Goal: Task Accomplishment & Management: Manage account settings

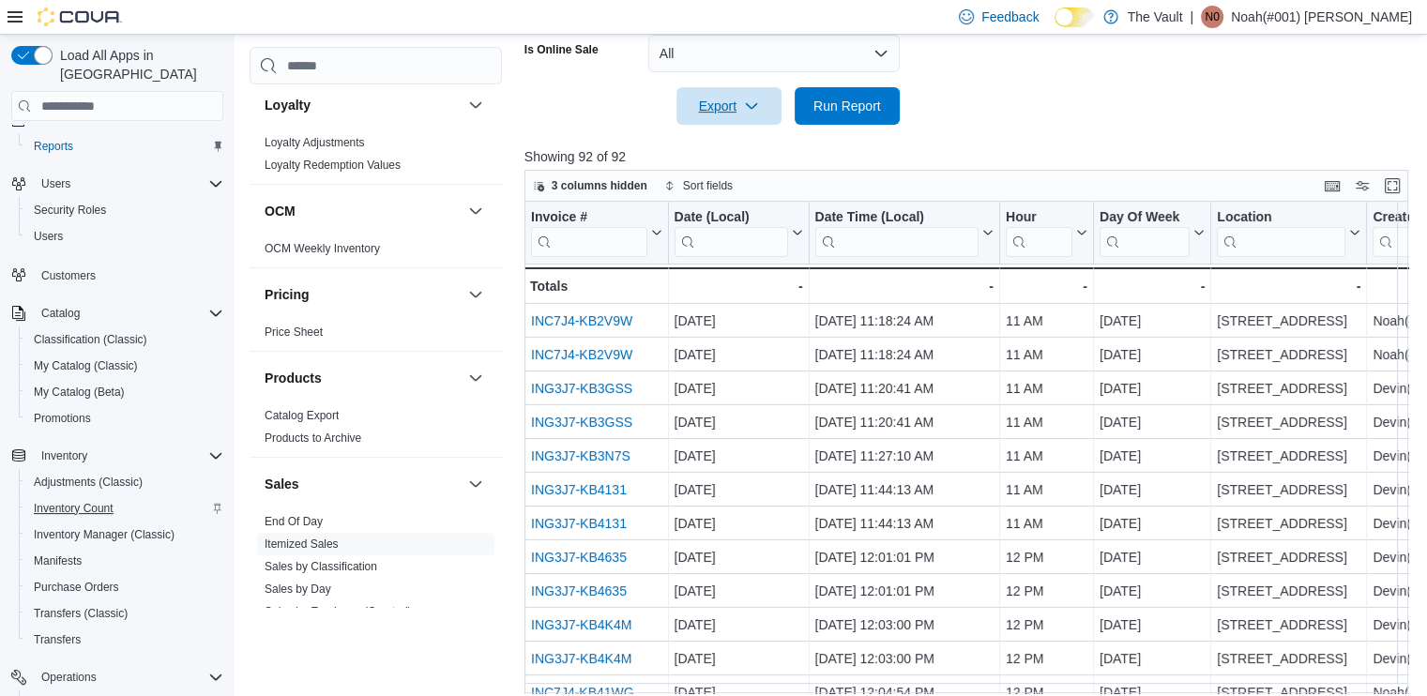
scroll to position [24, 0]
click at [73, 556] on span "Manifests" at bounding box center [58, 563] width 48 height 15
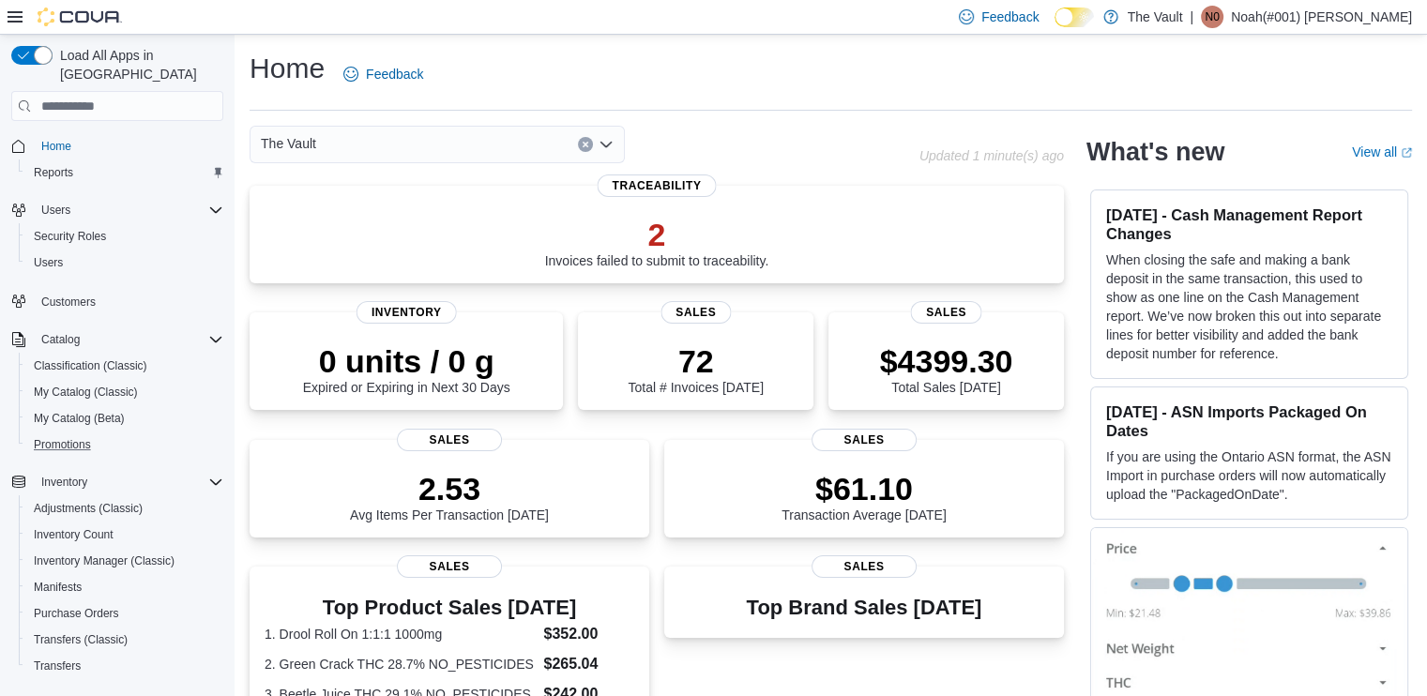
scroll to position [306, 0]
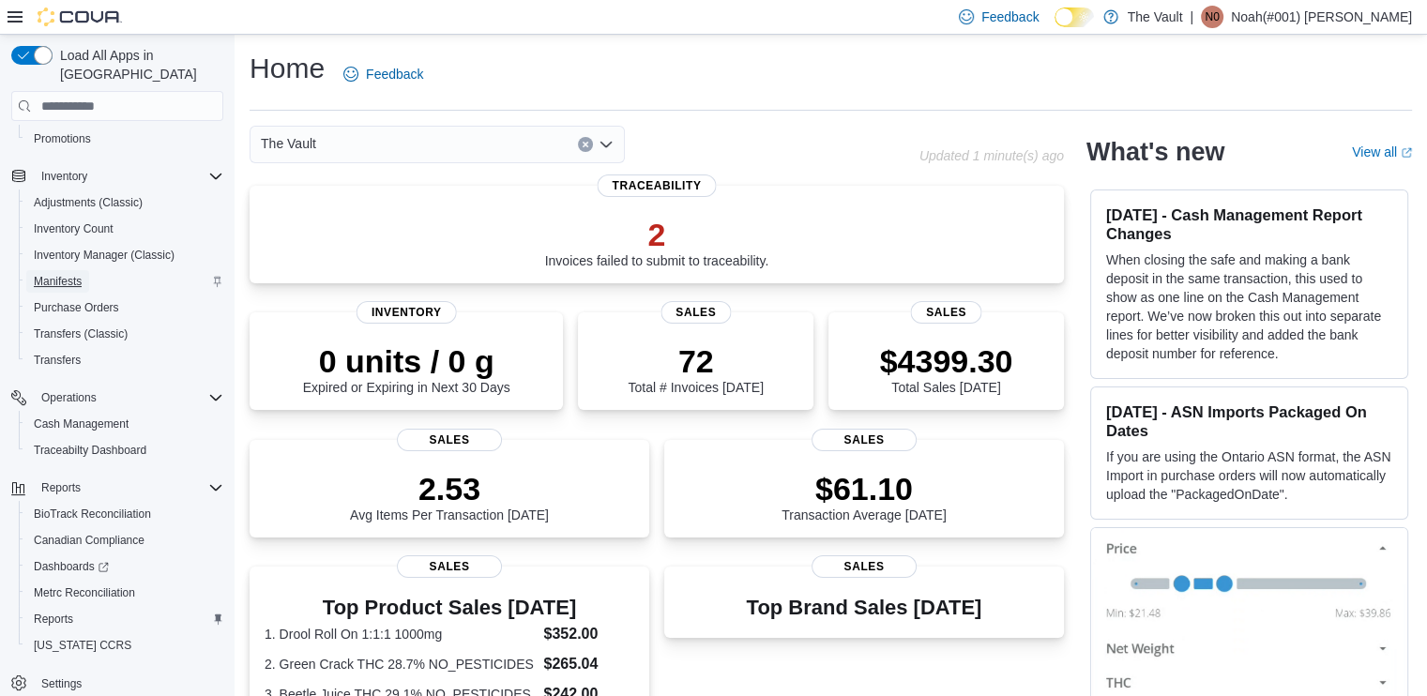
click at [56, 274] on span "Manifests" at bounding box center [58, 281] width 48 height 15
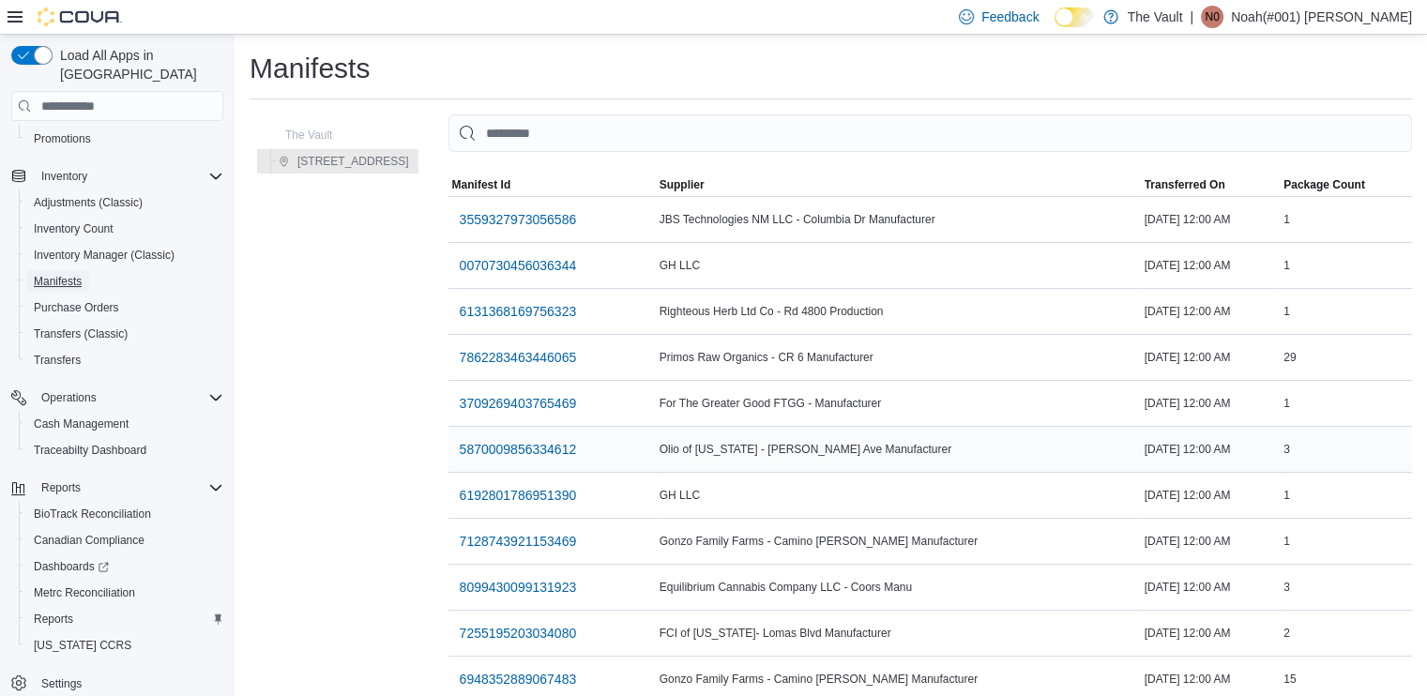
scroll to position [124, 0]
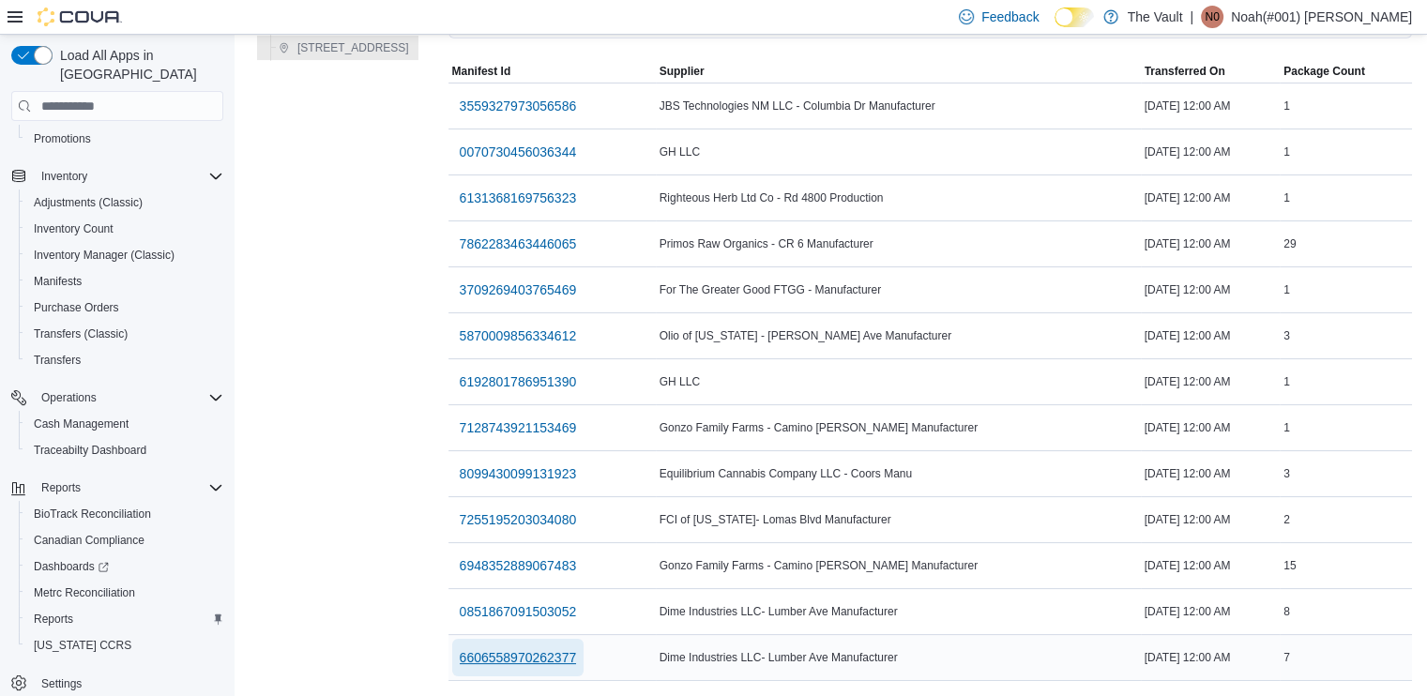
click at [495, 649] on span "6606558970262377" at bounding box center [518, 658] width 117 height 19
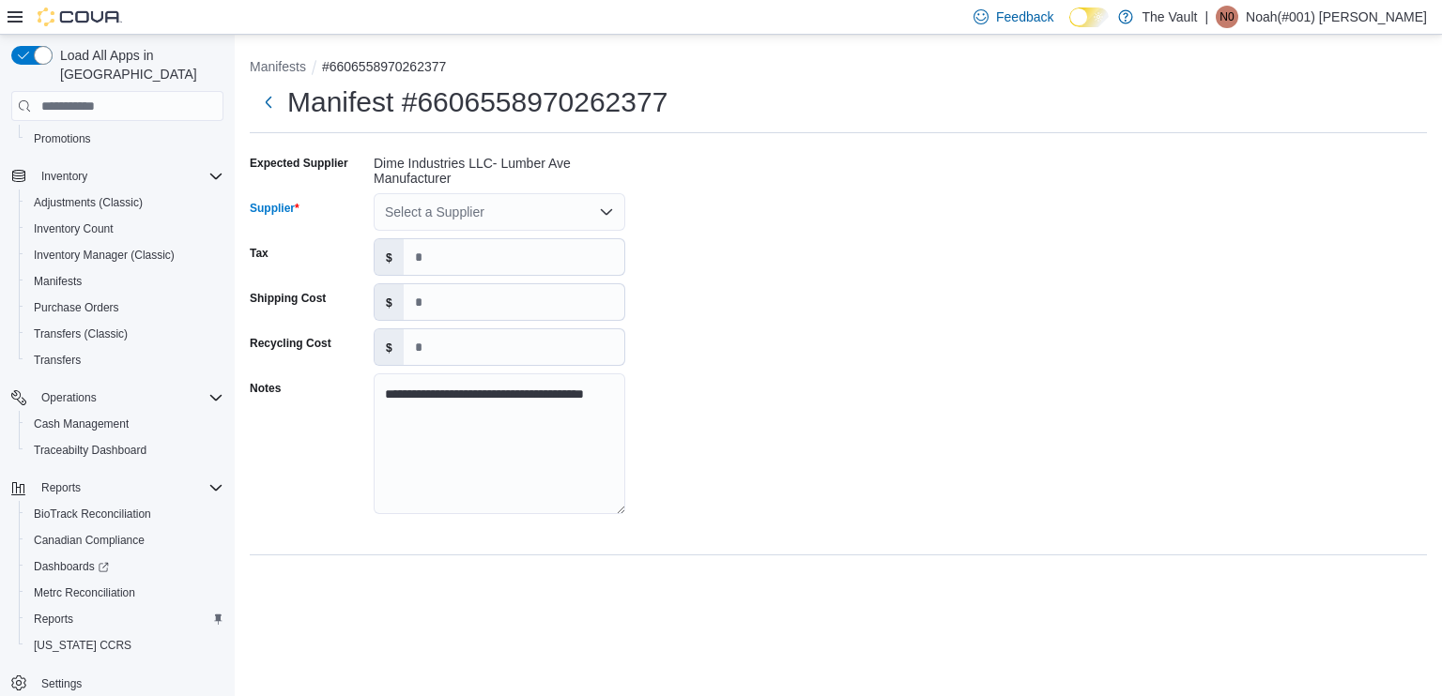
click at [514, 214] on div "Select a Supplier" at bounding box center [500, 212] width 252 height 38
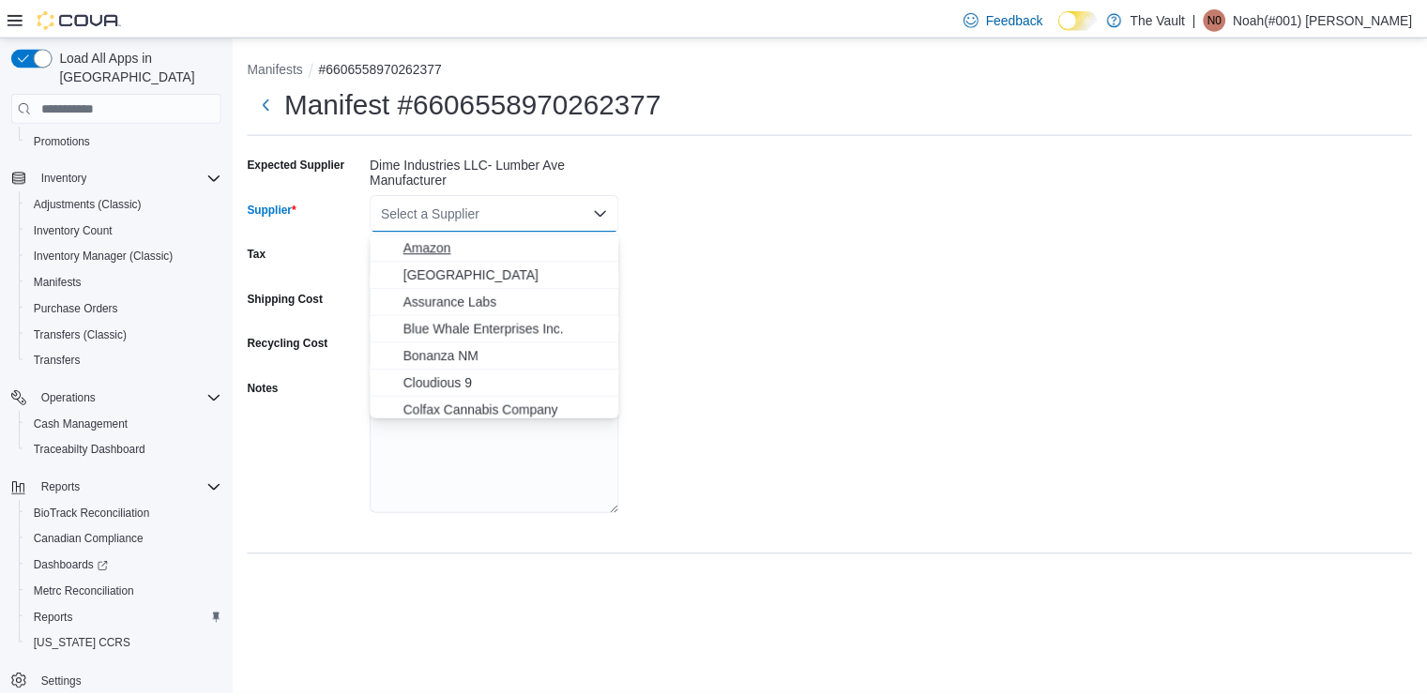
scroll to position [188, 0]
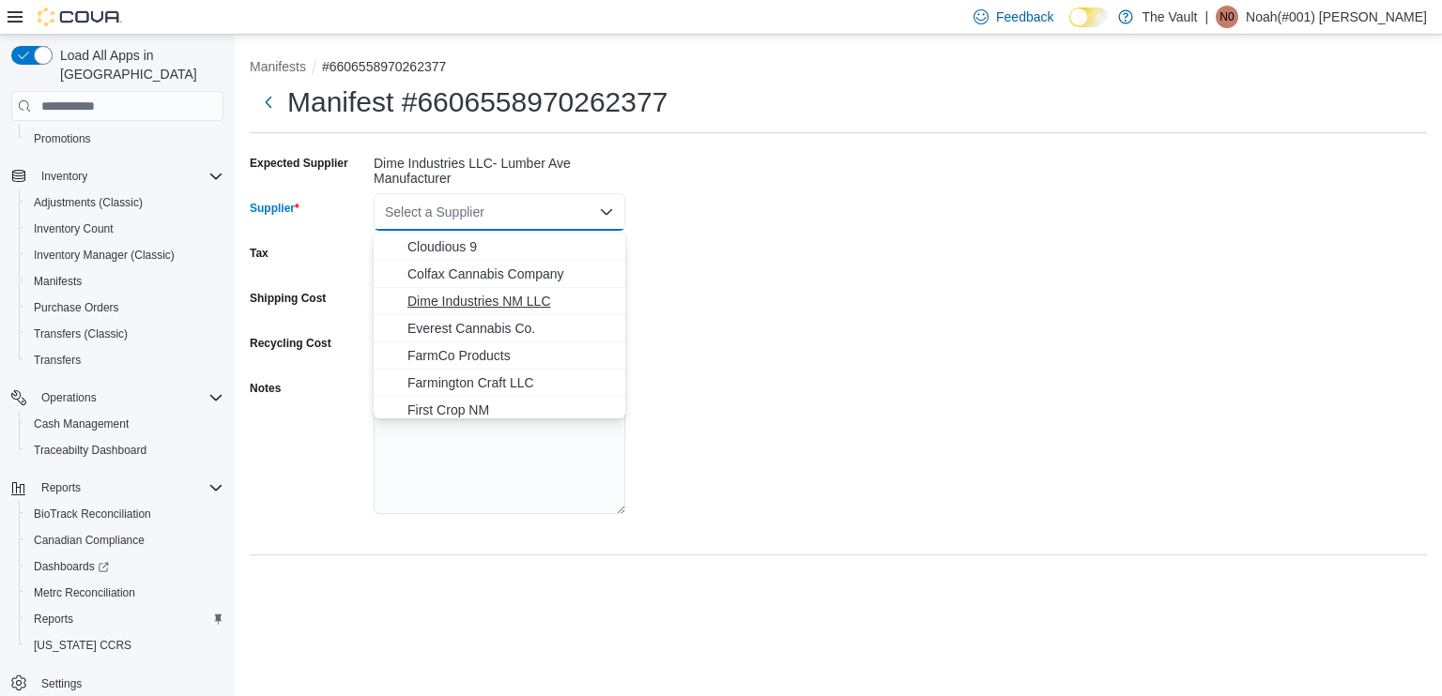
click at [443, 300] on span "Dime Industries NM LLC" at bounding box center [510, 301] width 206 height 19
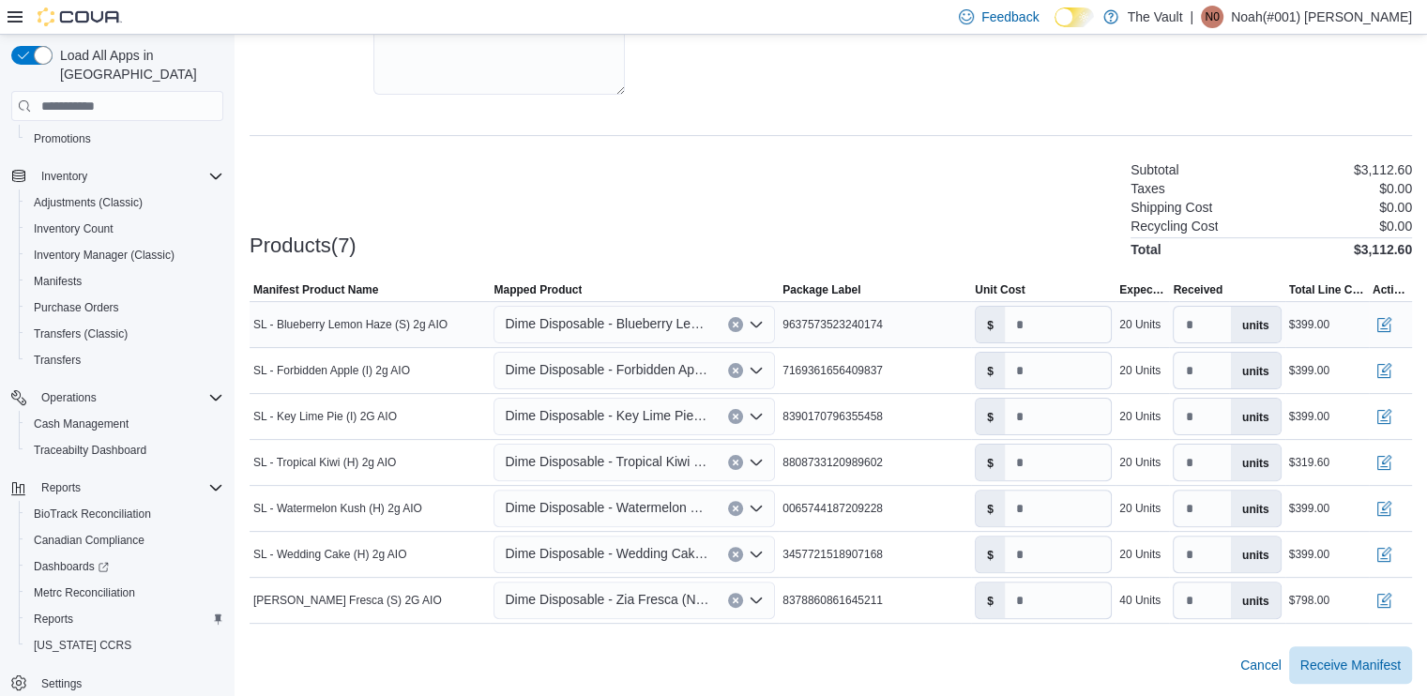
scroll to position [420, 0]
click at [1074, 464] on input "*****" at bounding box center [1058, 462] width 106 height 36
type input "*****"
drag, startPoint x: 1014, startPoint y: 220, endPoint x: 1091, endPoint y: 343, distance: 145.5
click at [1014, 220] on div "Products(7) Subtotal $3,192.00 Taxes $0.00 Shipping Cost $0.00 Recycling Cost $…" at bounding box center [831, 207] width 1163 height 99
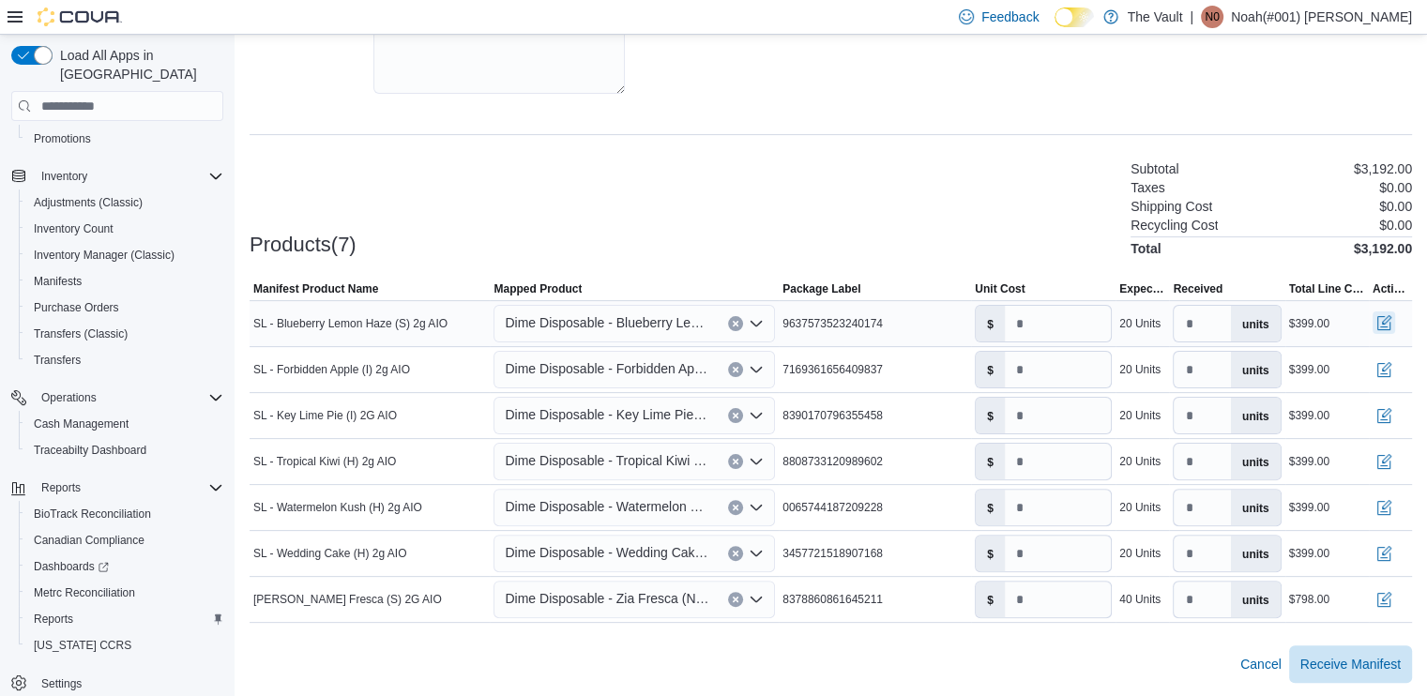
click at [1393, 318] on button "button" at bounding box center [1384, 323] width 23 height 23
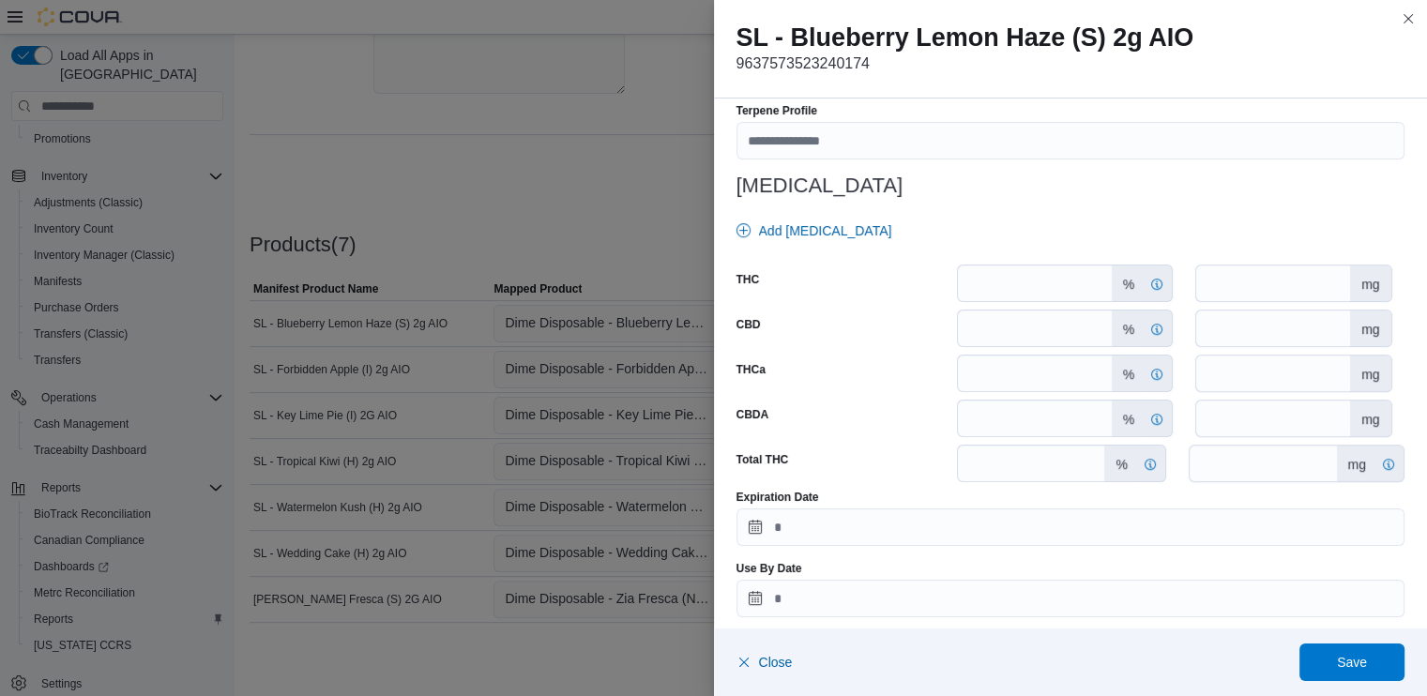
scroll to position [798, 0]
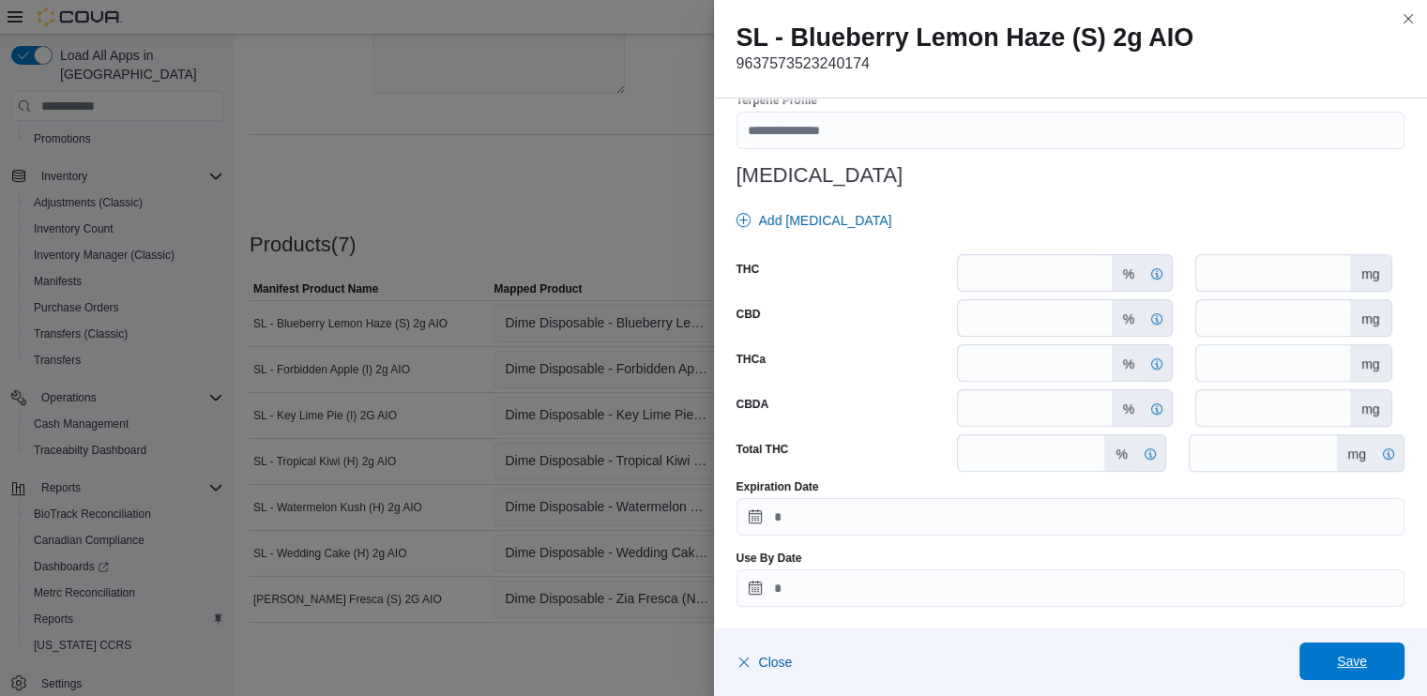
click at [1361, 660] on span "Save" at bounding box center [1352, 661] width 30 height 19
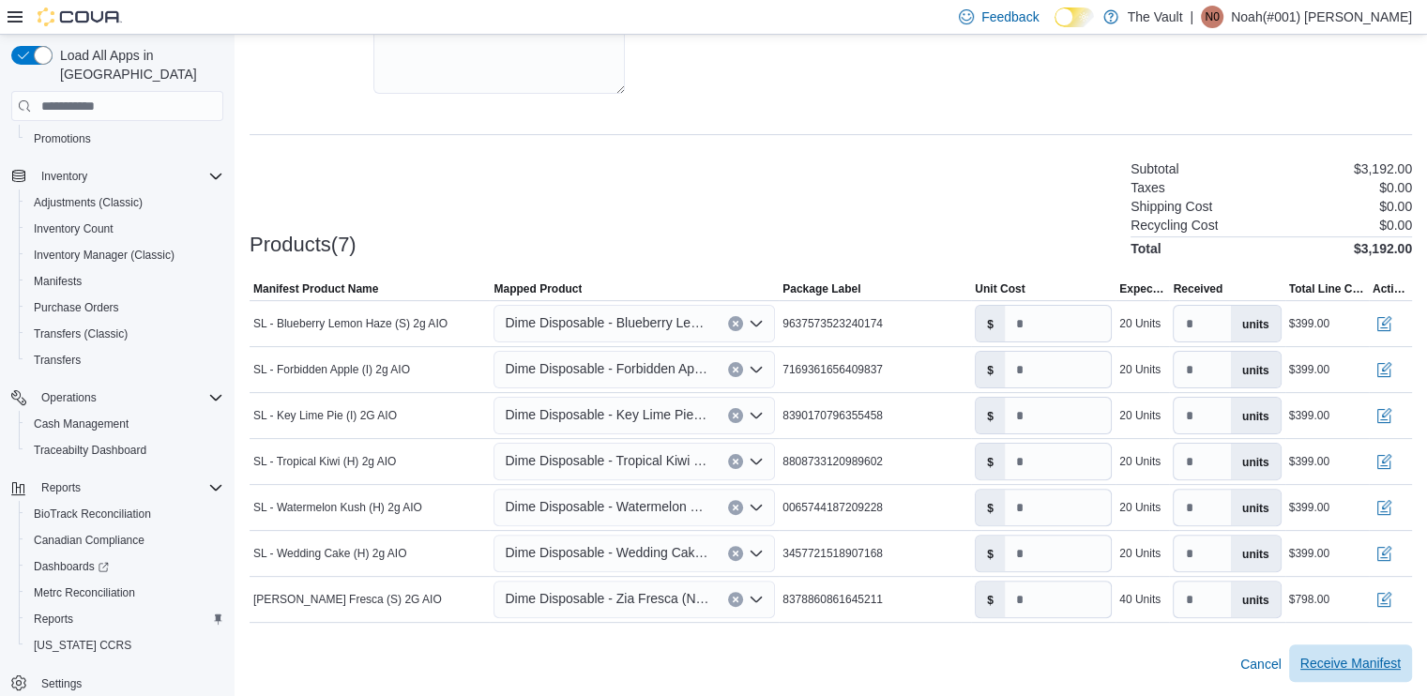
click at [1355, 665] on span "Receive Manifest" at bounding box center [1351, 663] width 100 height 19
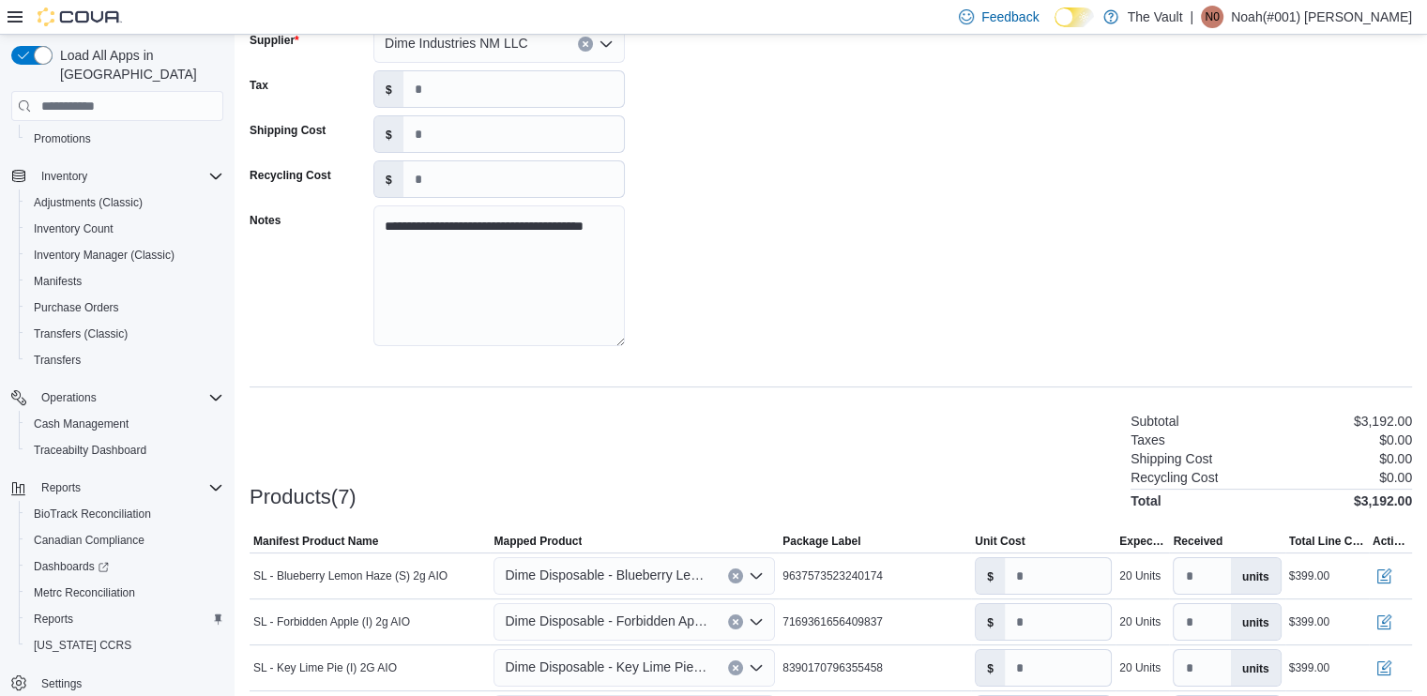
scroll to position [420, 0]
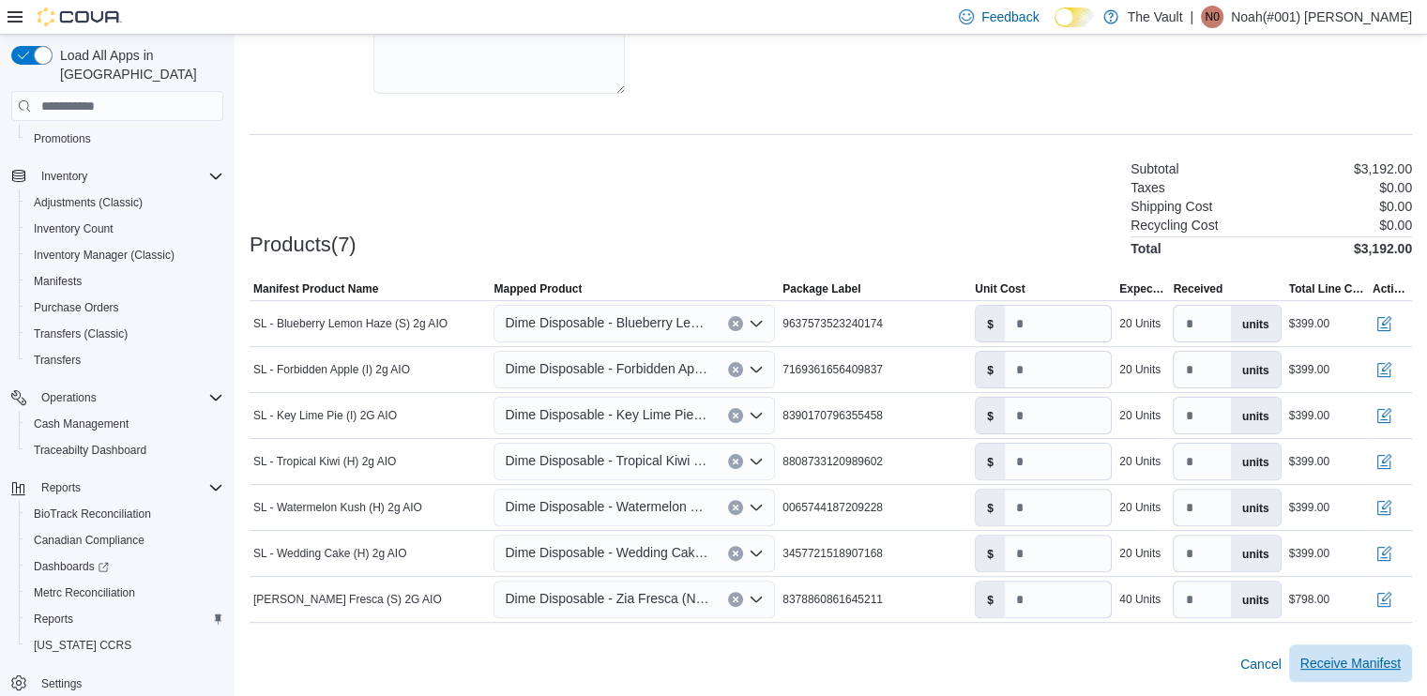
click at [1366, 660] on span "Receive Manifest" at bounding box center [1351, 663] width 100 height 19
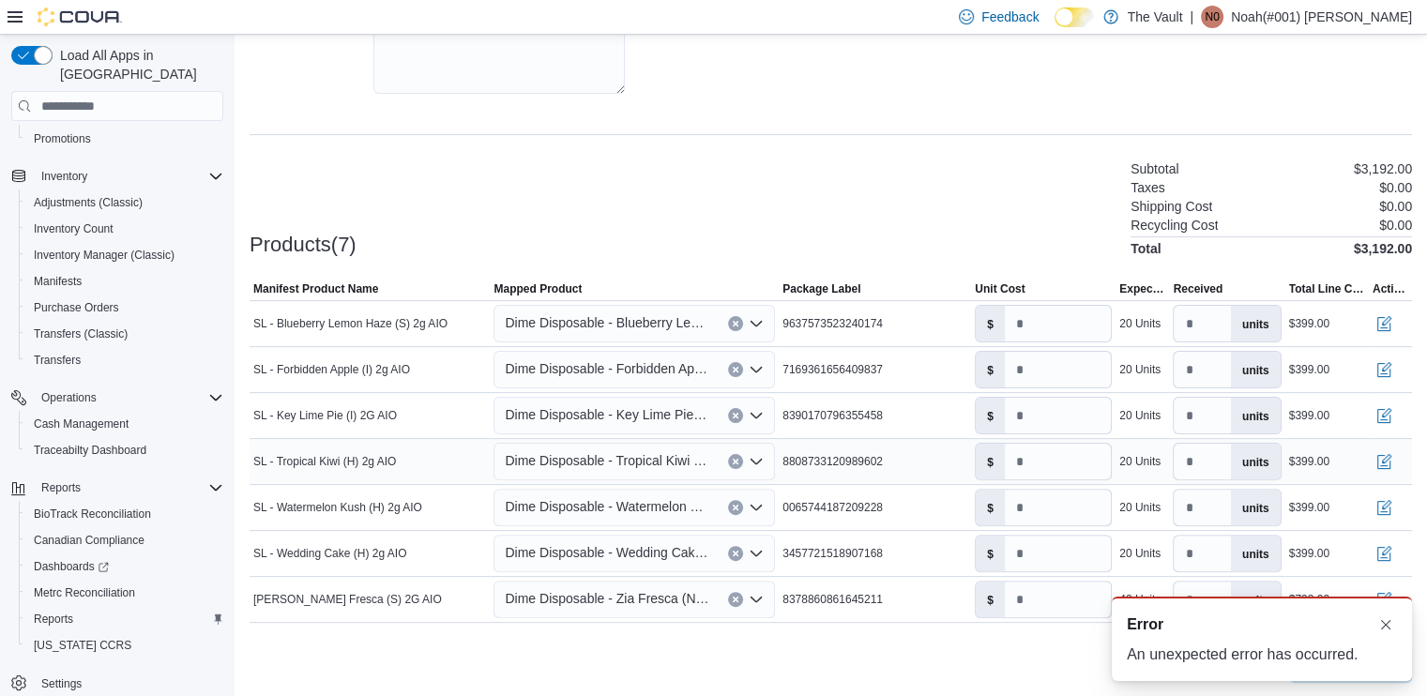
scroll to position [0, 0]
click at [1392, 623] on button "Dismiss toast" at bounding box center [1386, 624] width 23 height 23
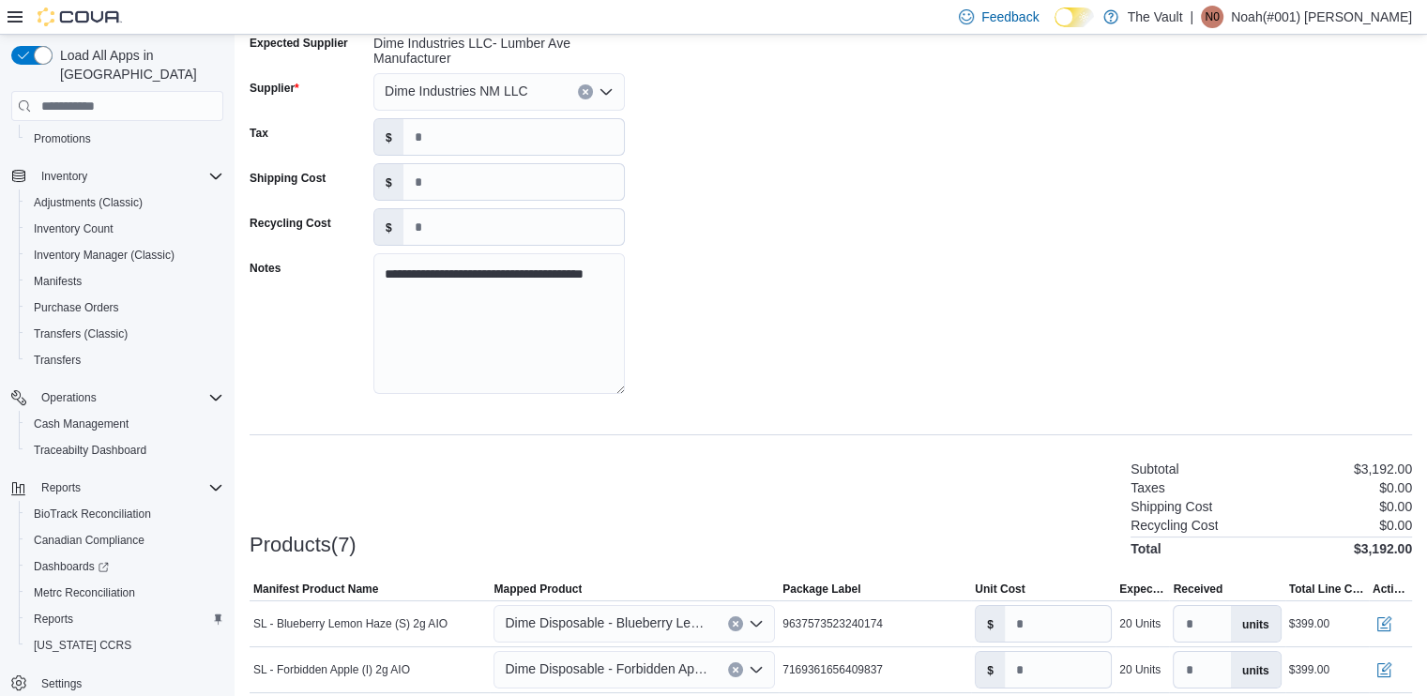
scroll to position [45, 0]
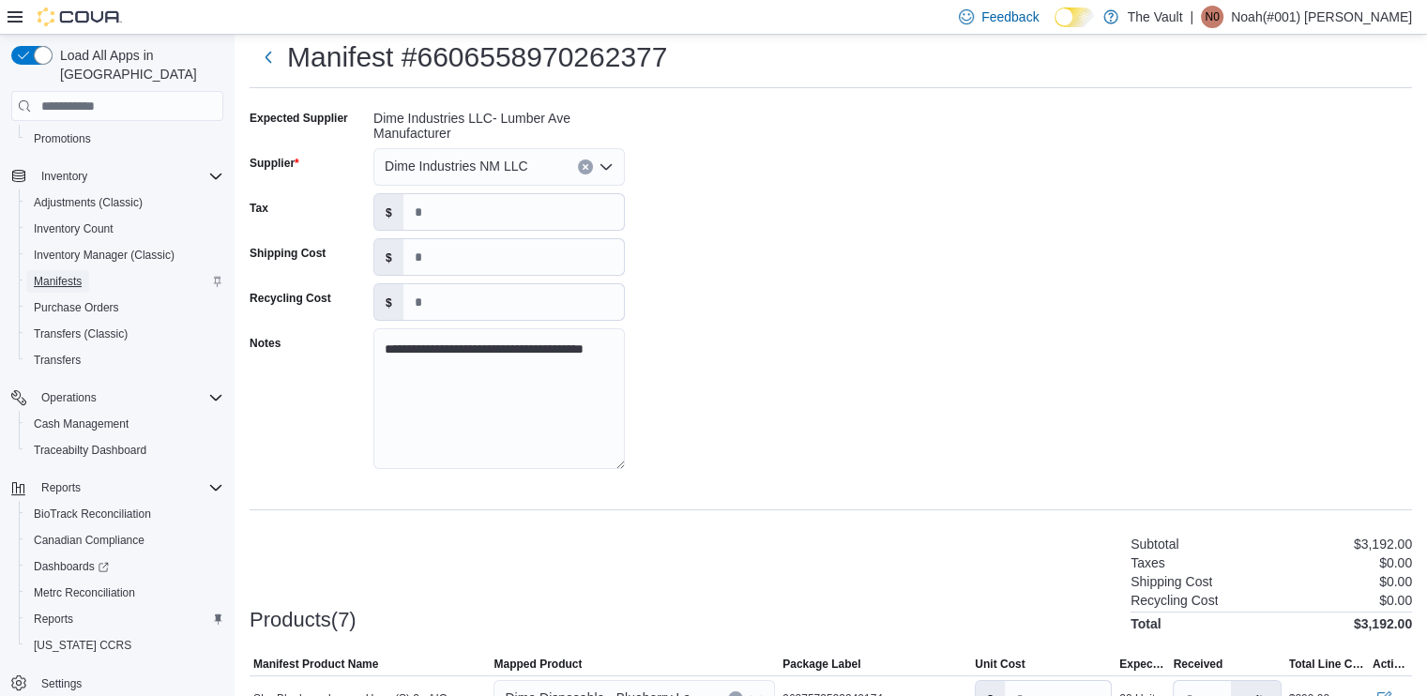
click at [68, 274] on span "Manifests" at bounding box center [58, 281] width 48 height 15
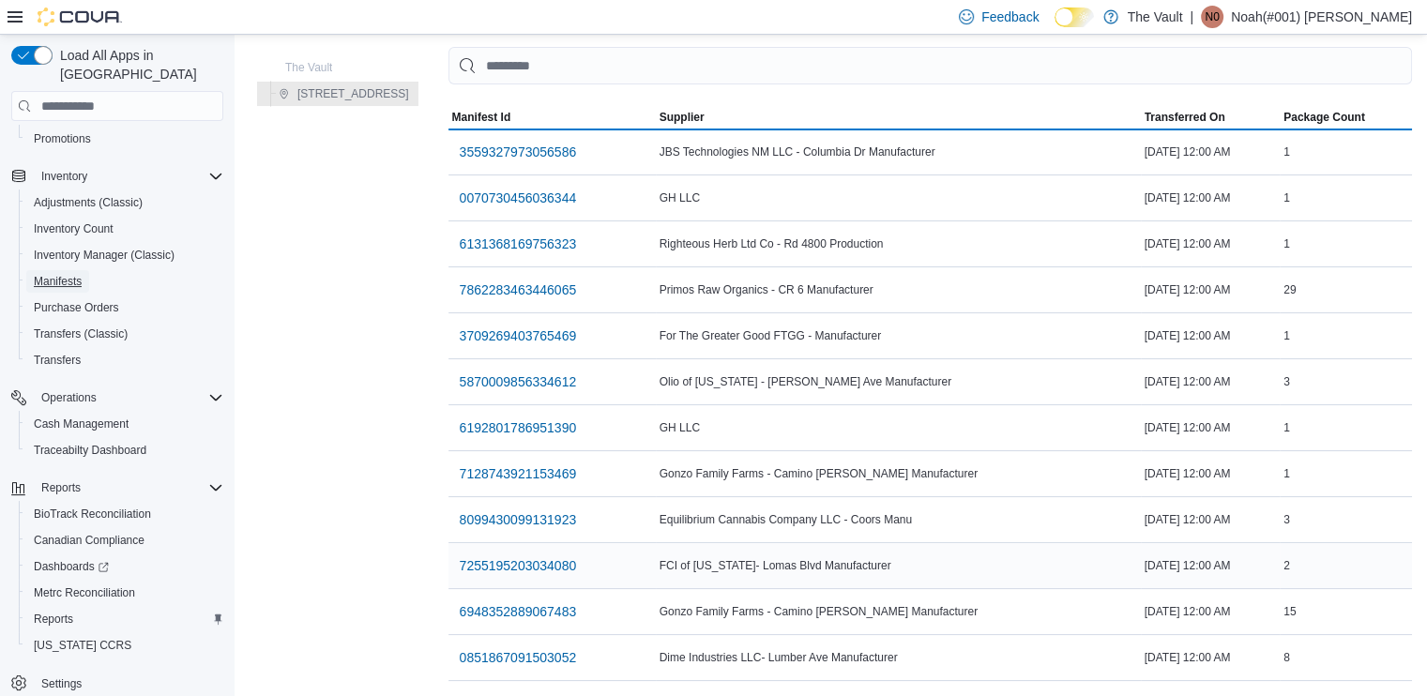
scroll to position [124, 0]
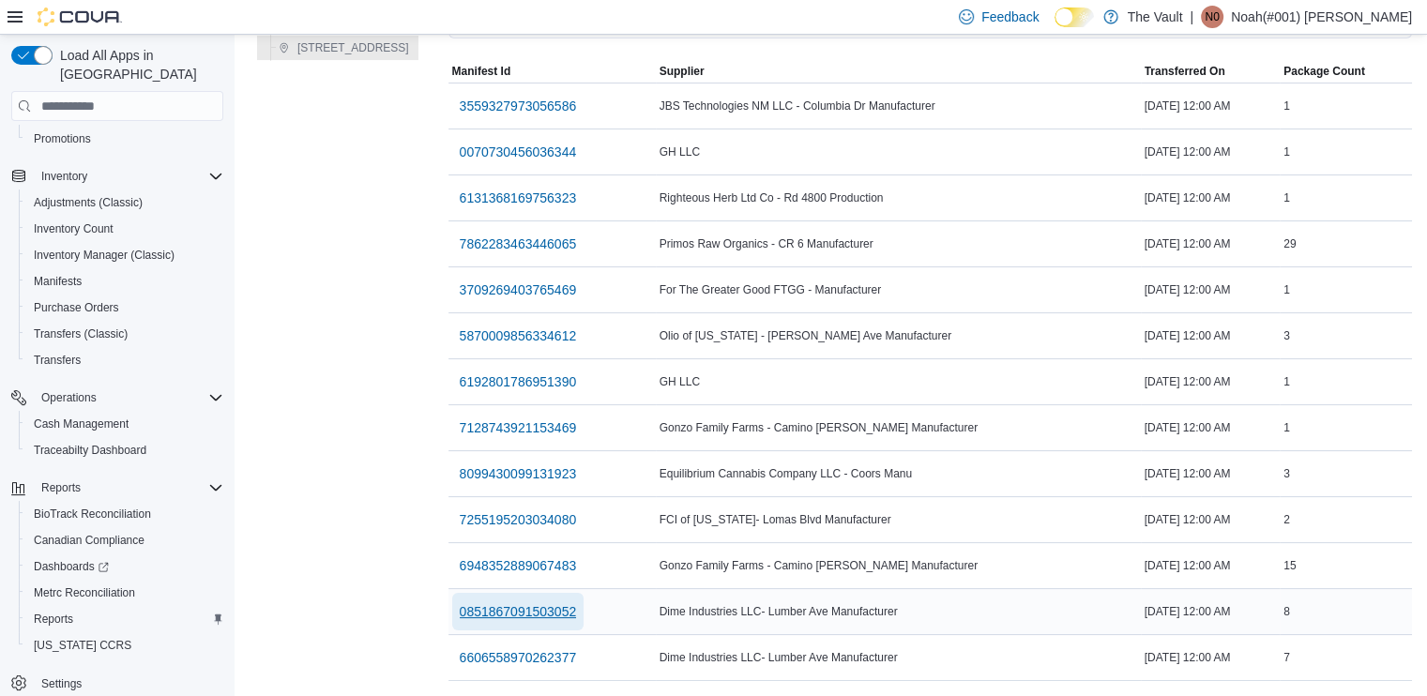
click at [508, 603] on span "0851867091503052" at bounding box center [518, 612] width 117 height 19
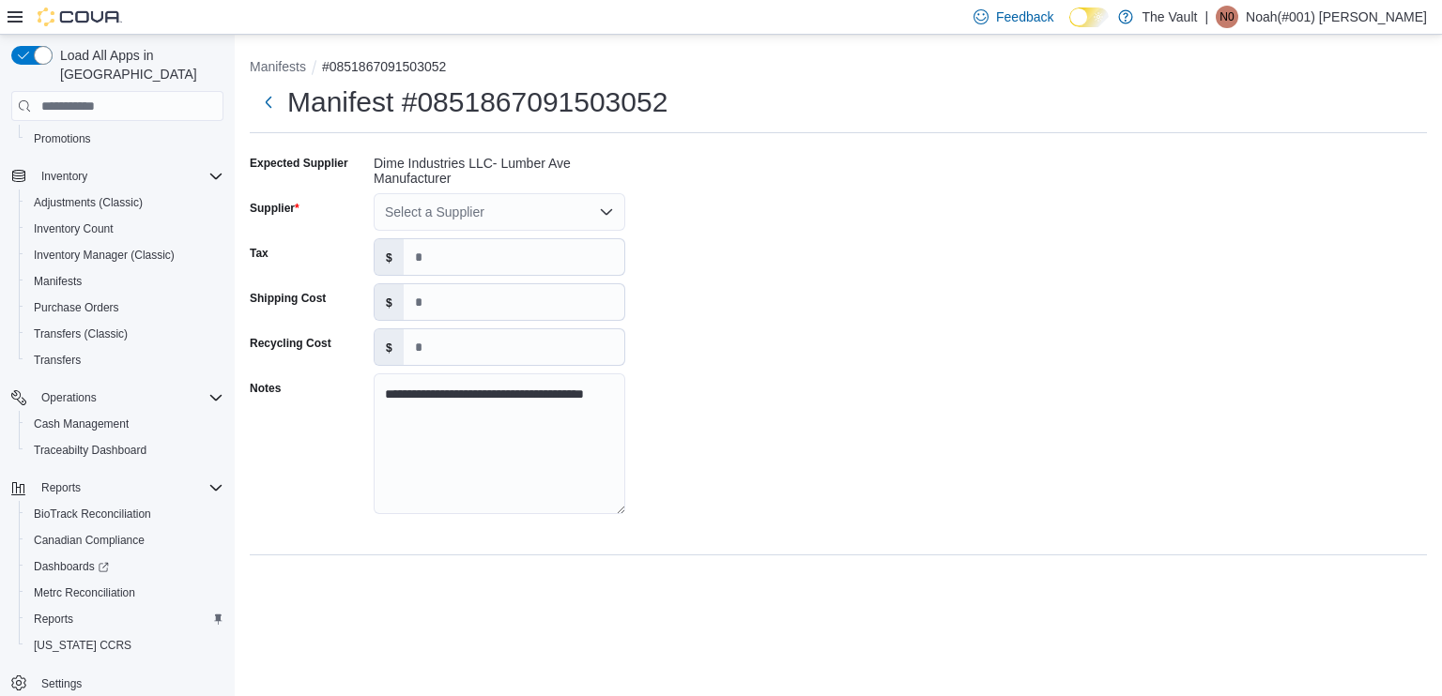
click at [584, 206] on div "Select a Supplier" at bounding box center [500, 212] width 252 height 38
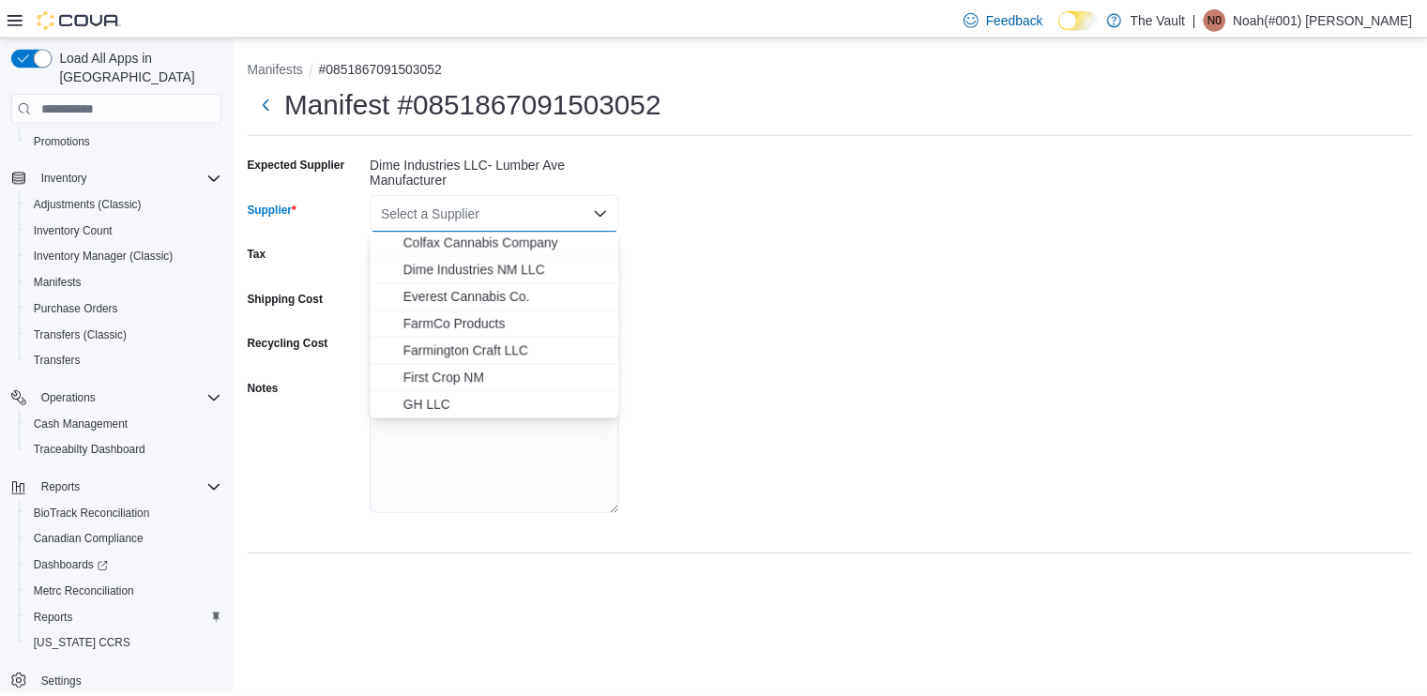
scroll to position [188, 0]
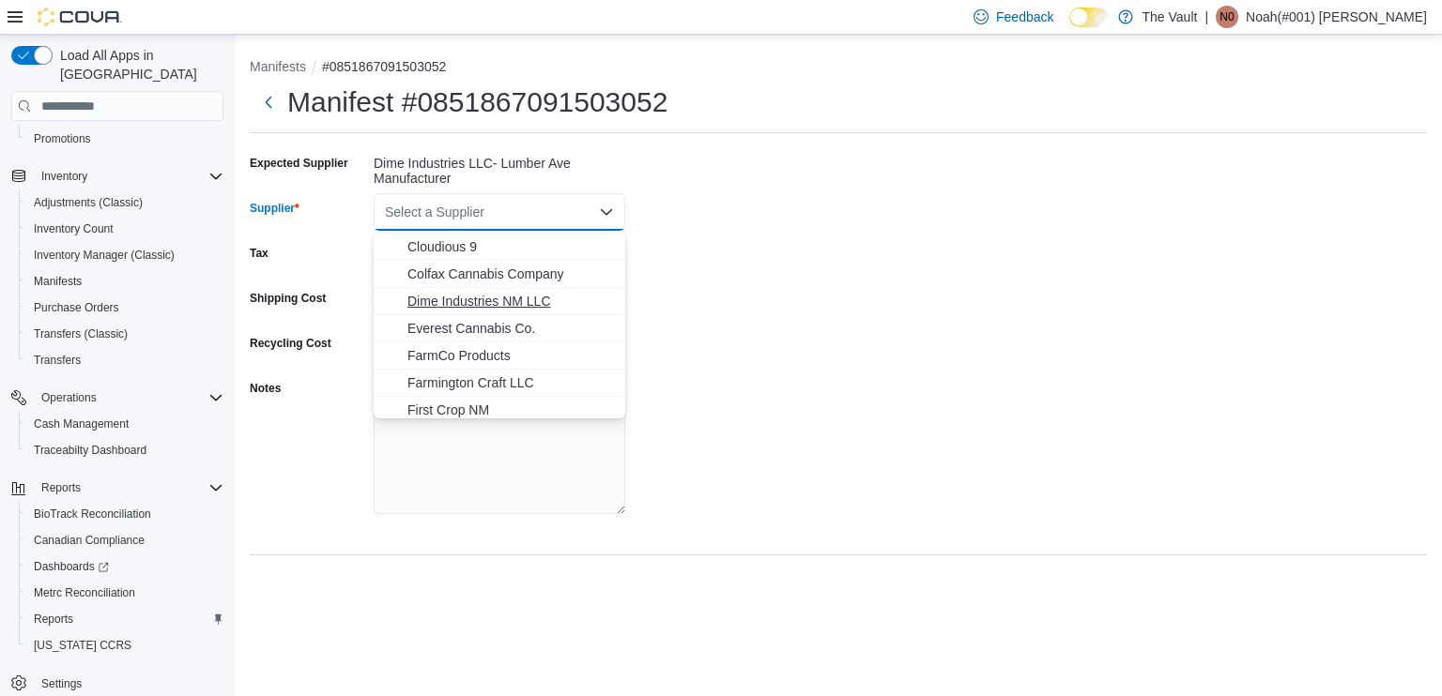
click at [489, 300] on span "Dime Industries NM LLC" at bounding box center [510, 301] width 206 height 19
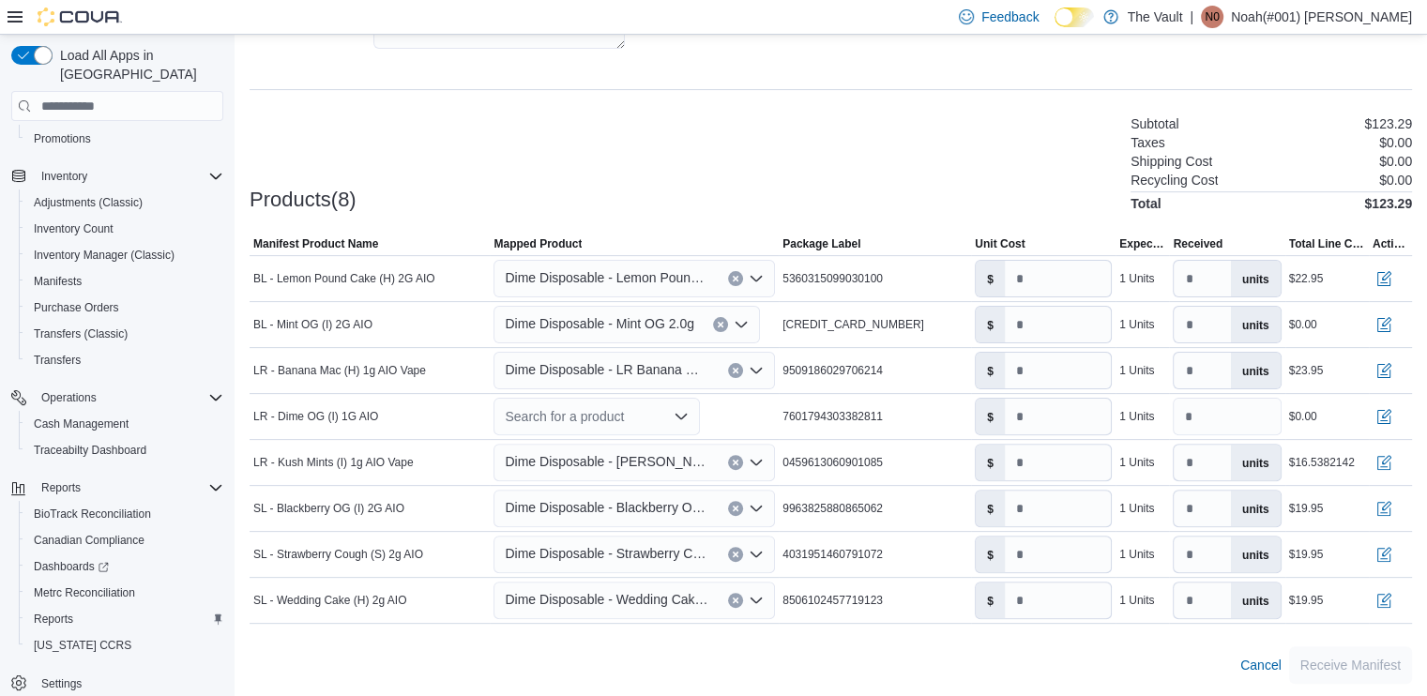
scroll to position [465, 0]
click at [1062, 280] on input "*****" at bounding box center [1058, 279] width 106 height 36
type input "****"
click at [1051, 328] on input "*" at bounding box center [1058, 325] width 106 height 36
type input "****"
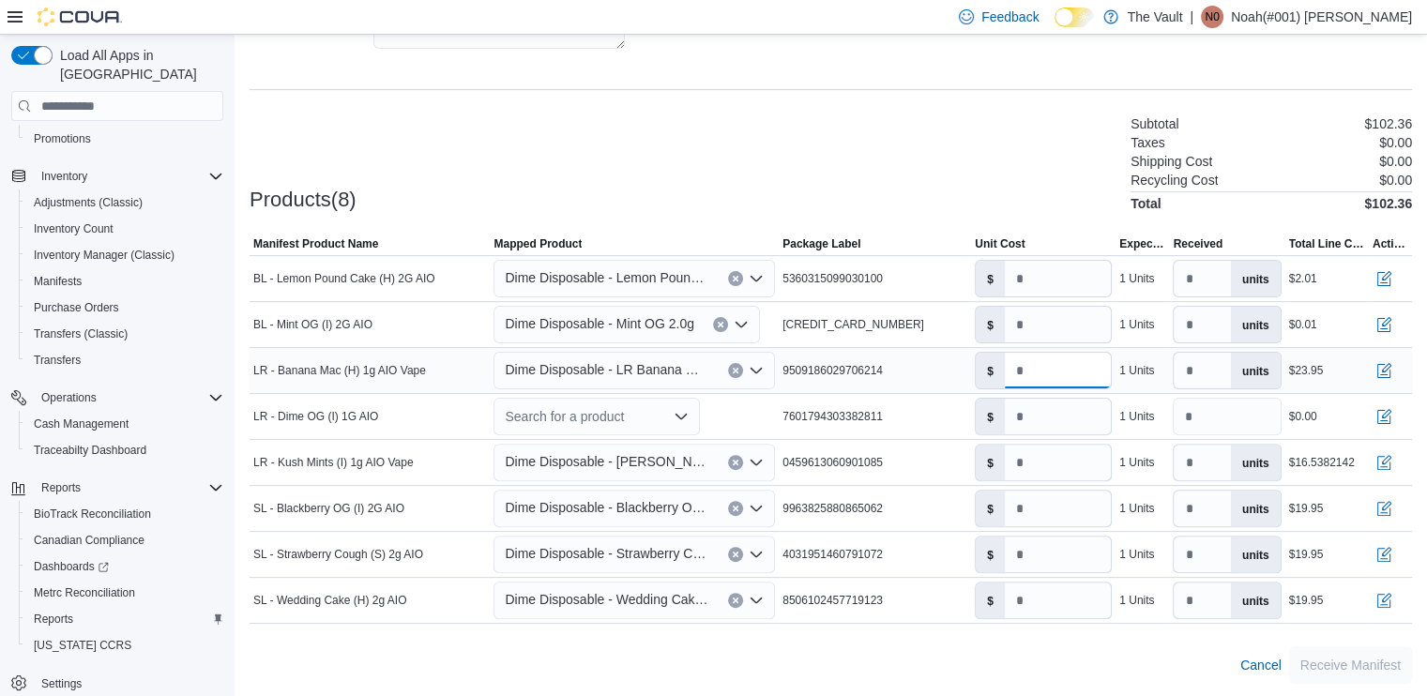
click at [1065, 374] on input "*****" at bounding box center [1058, 371] width 106 height 36
drag, startPoint x: 1067, startPoint y: 370, endPoint x: 961, endPoint y: 374, distance: 106.2
click at [961, 374] on tr "Manifest Product Name LR - Banana Mac (H) 1g AIO Vape Mapped Product Dime Dispo…" at bounding box center [831, 371] width 1163 height 46
type input "*"
click at [1065, 405] on input "*" at bounding box center [1058, 417] width 106 height 36
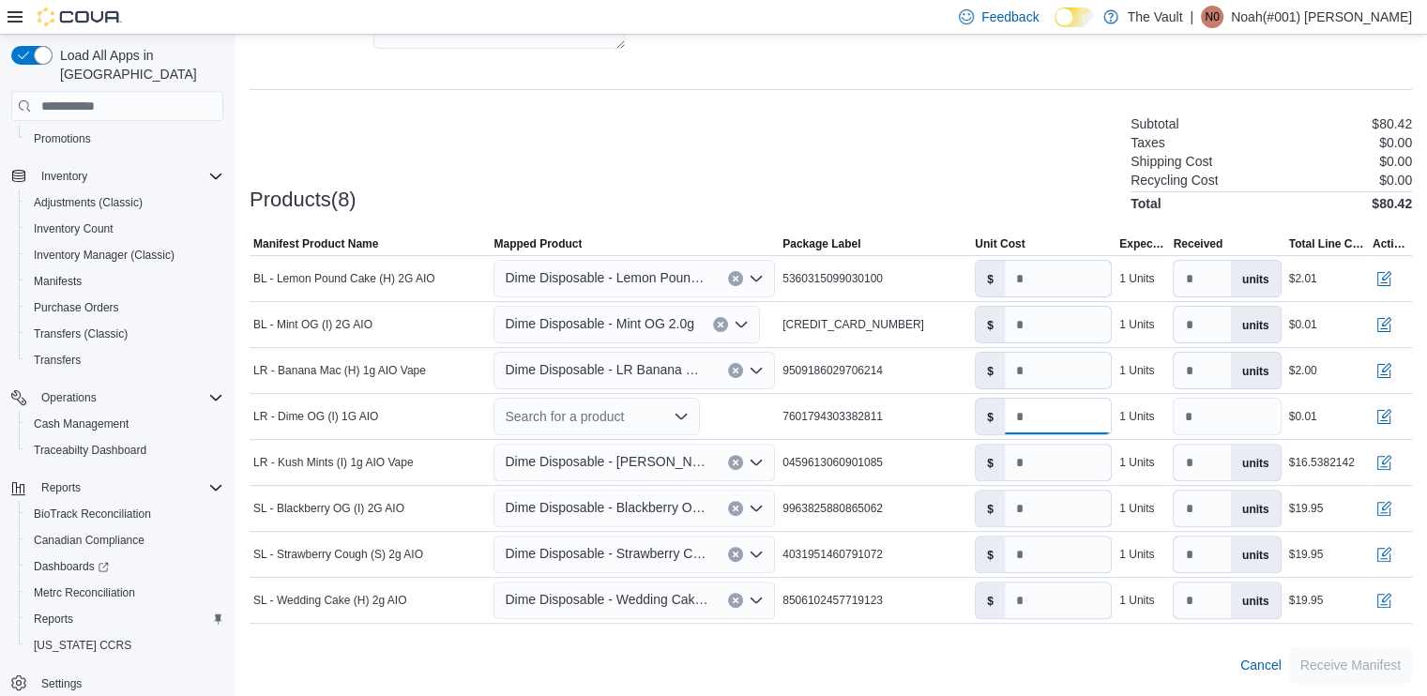
type input "****"
click at [991, 97] on div "**********" at bounding box center [831, 183] width 1163 height 1001
click at [649, 413] on div "Search for a product" at bounding box center [597, 417] width 206 height 38
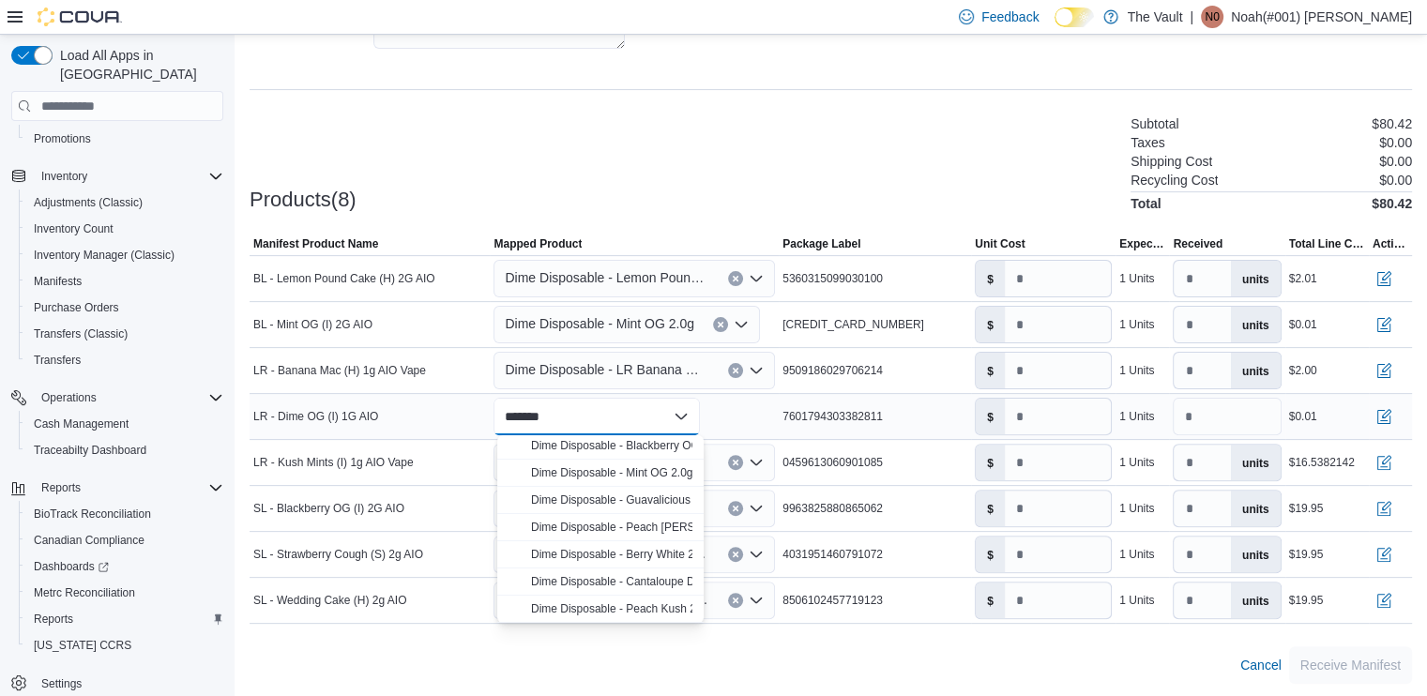
scroll to position [0, 0]
click at [600, 412] on div "******* Combo box. Selected. dime og. Selected. Combo box input. Search for a p…" at bounding box center [597, 417] width 206 height 38
click at [593, 416] on div "**********" at bounding box center [597, 417] width 206 height 38
type input "*"
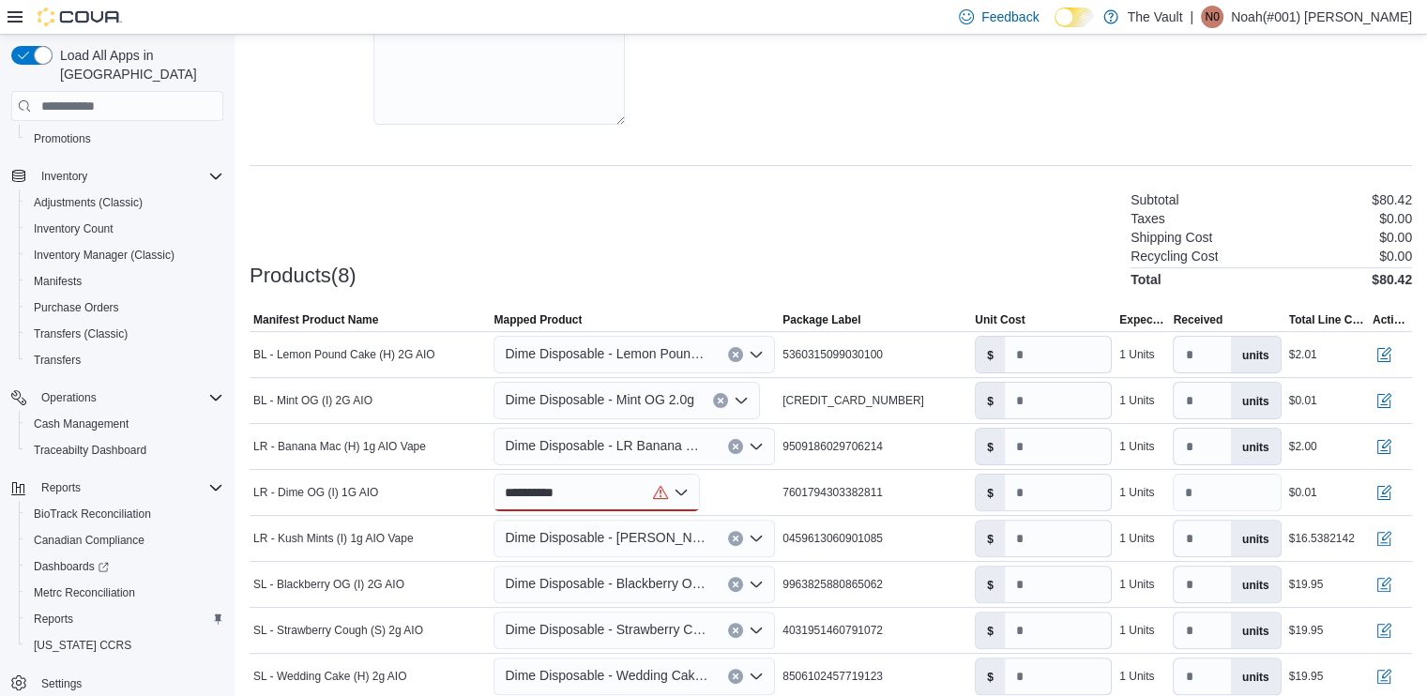
scroll to position [278, 0]
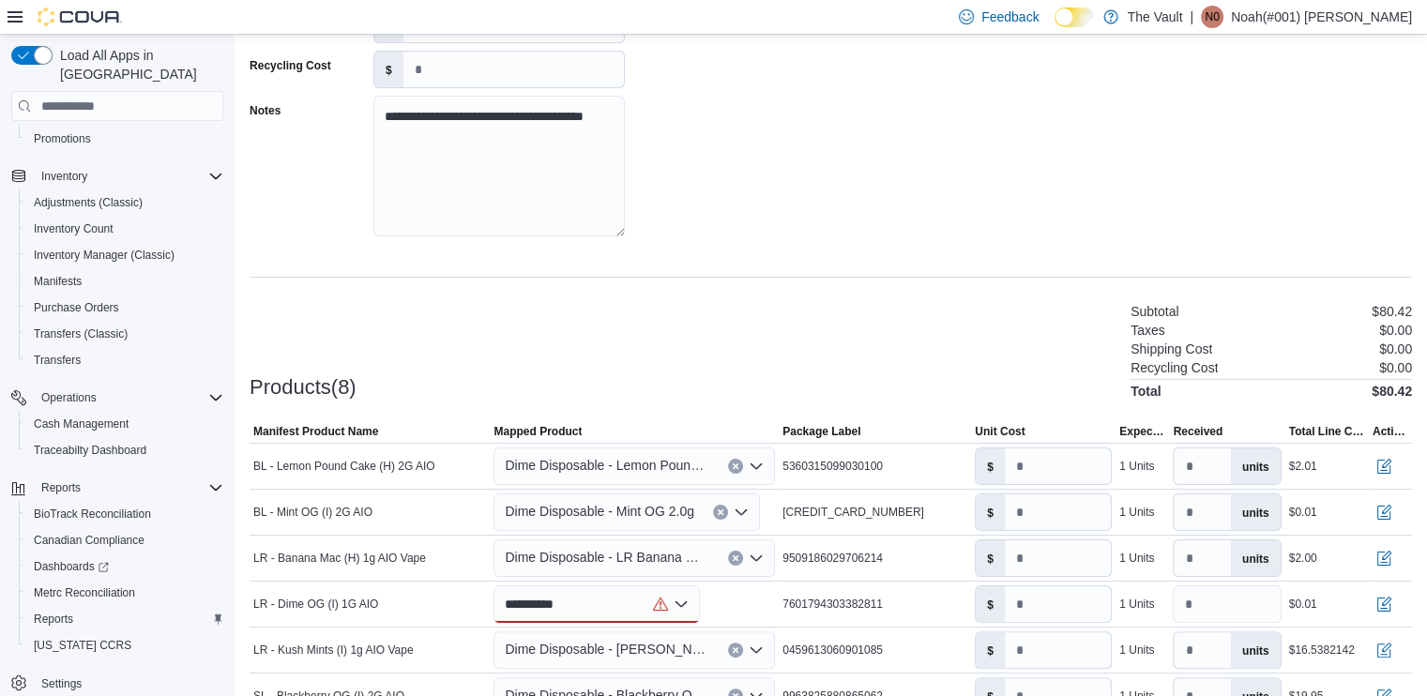
type input "**********"
click at [907, 148] on div "**********" at bounding box center [831, 62] width 1163 height 384
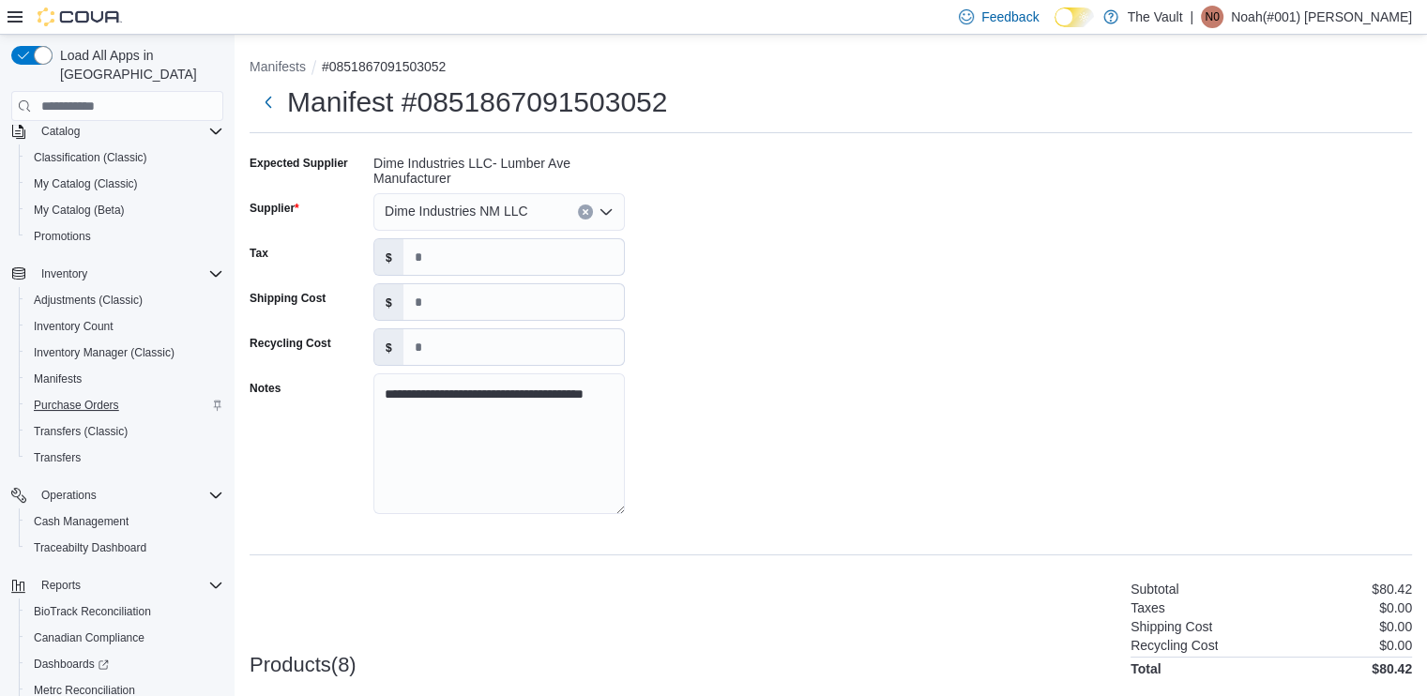
scroll to position [306, 0]
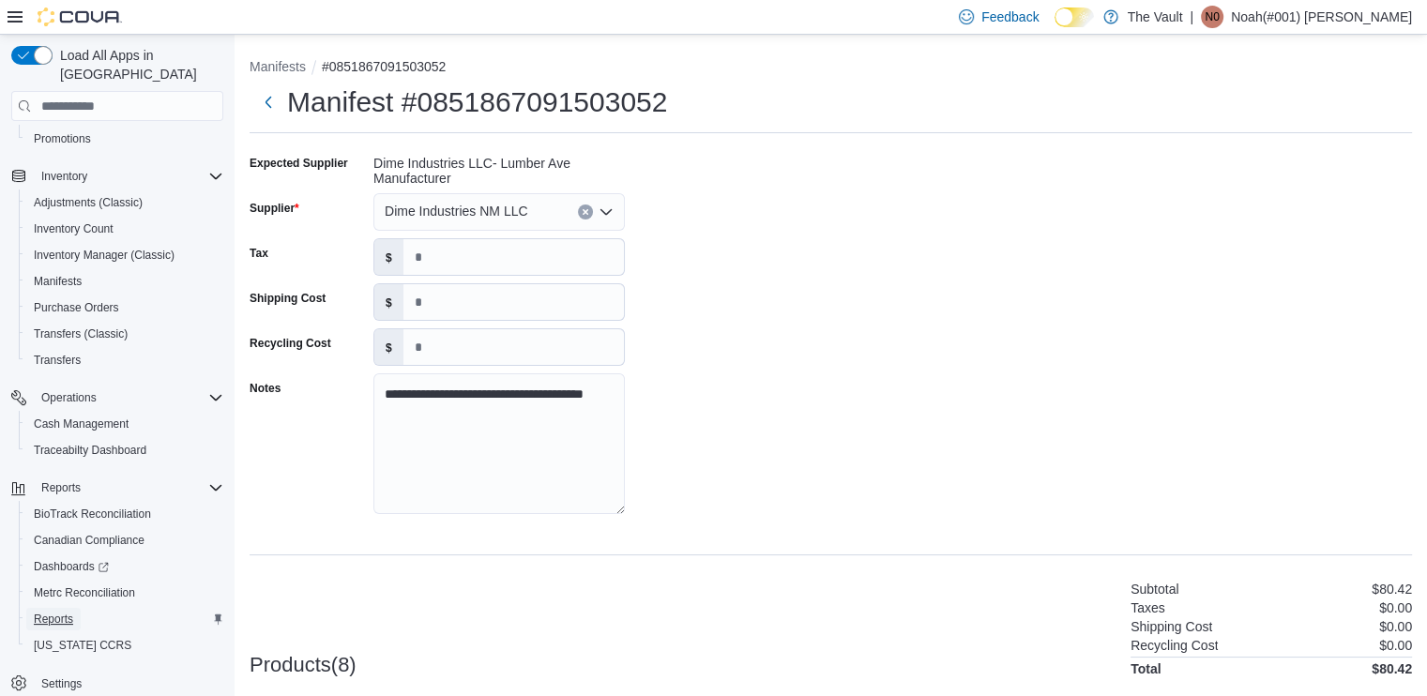
click at [56, 612] on span "Reports" at bounding box center [53, 619] width 39 height 15
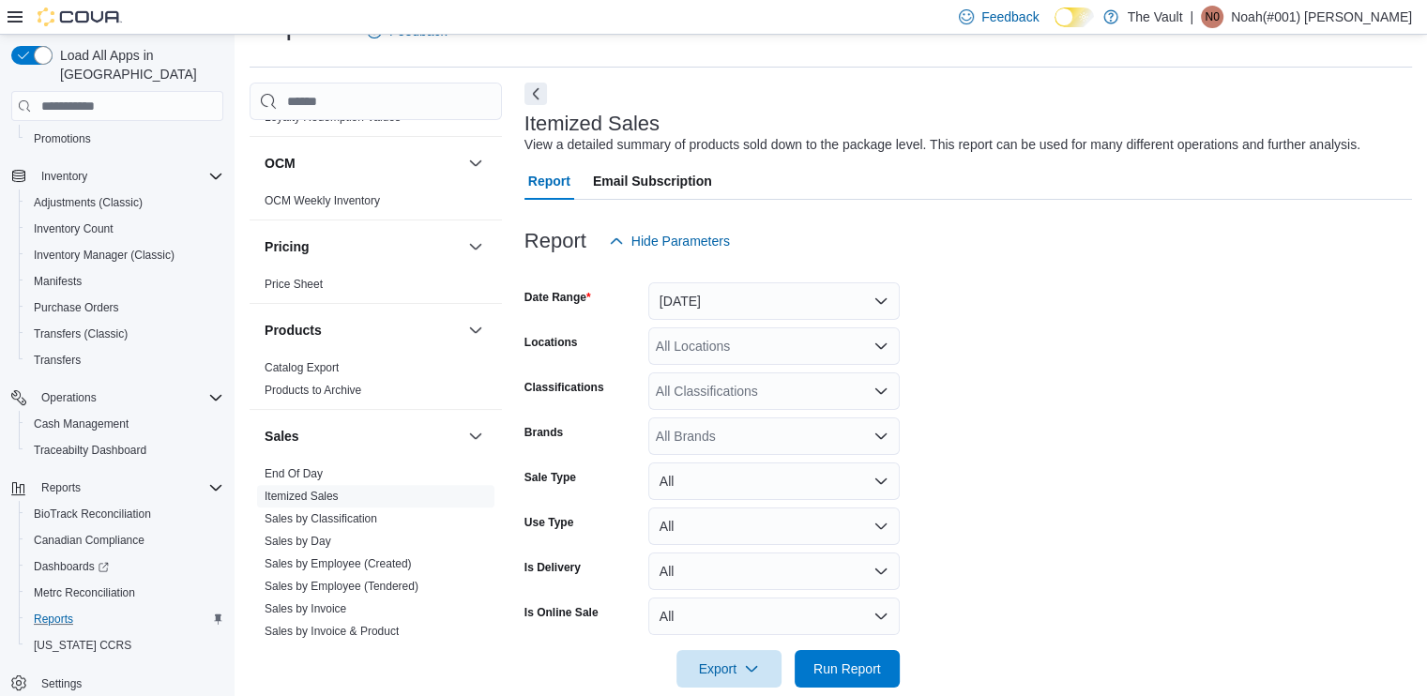
scroll to position [939, 0]
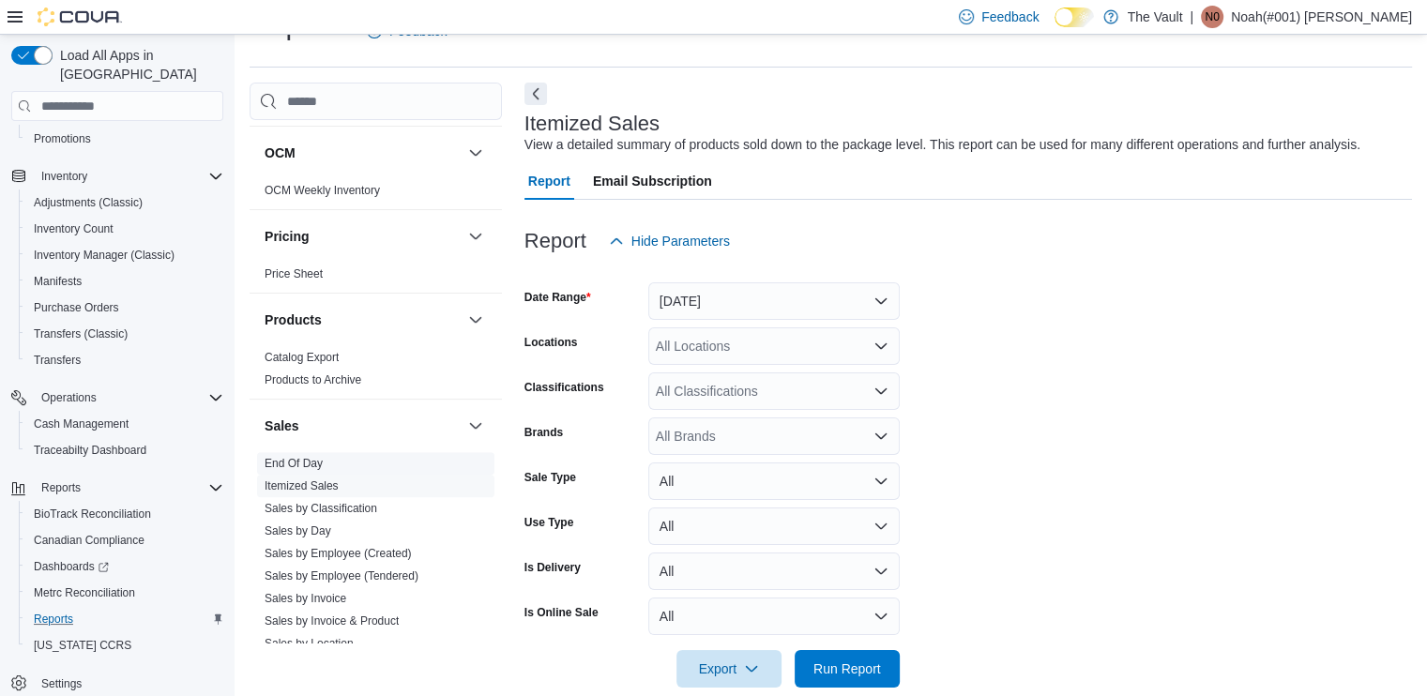
click at [300, 462] on link "End Of Day" at bounding box center [294, 463] width 58 height 13
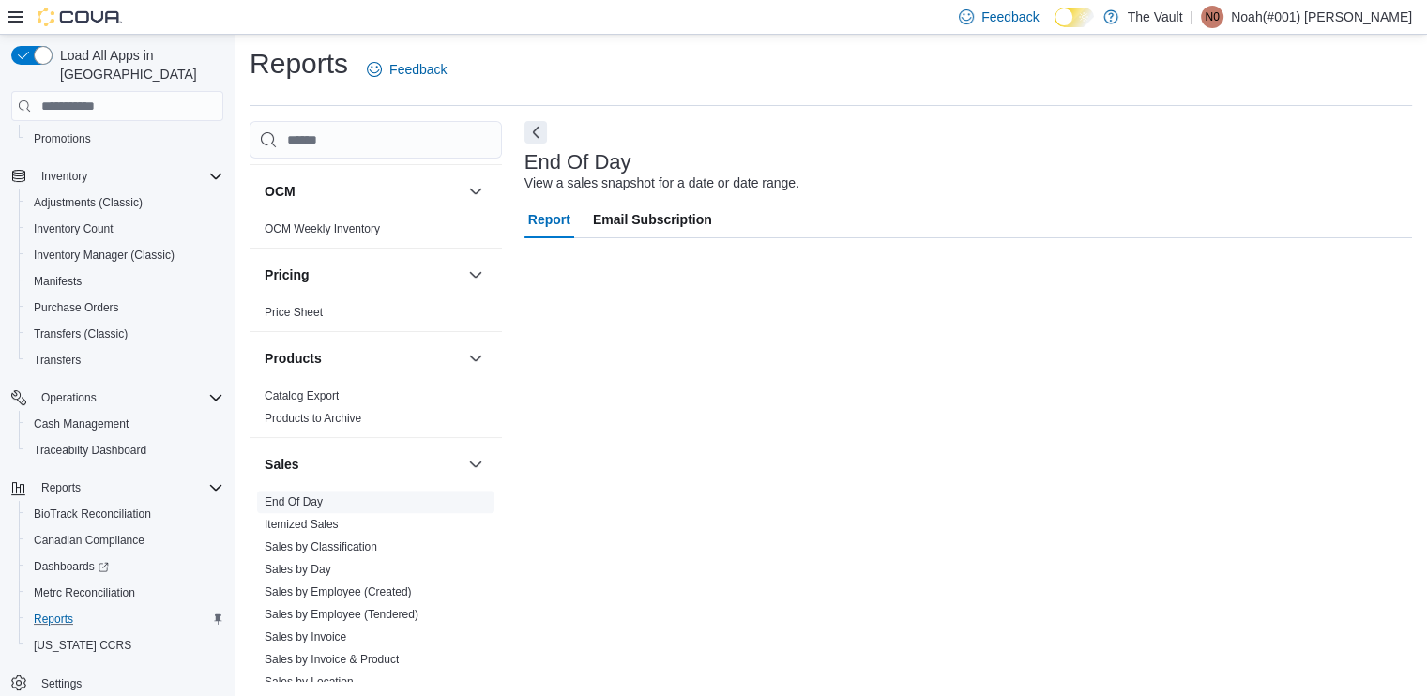
scroll to position [4, 0]
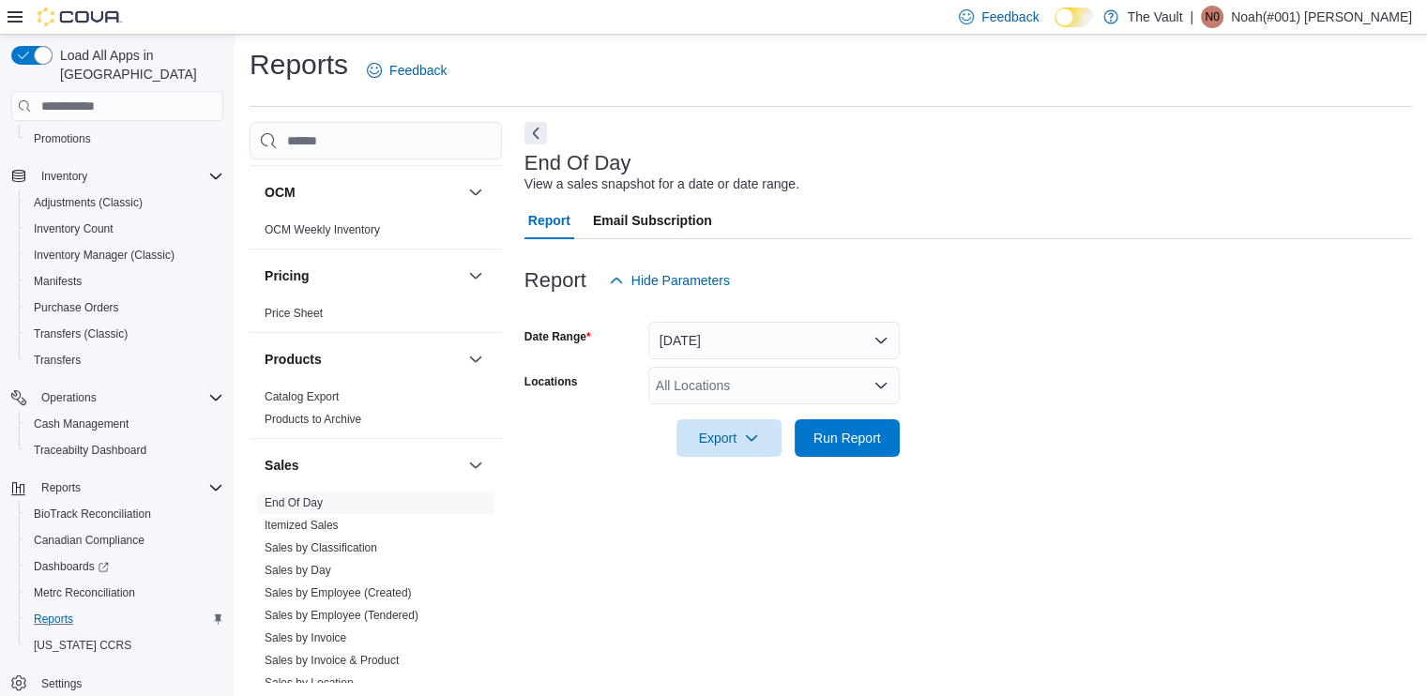
click at [725, 391] on div "All Locations" at bounding box center [775, 386] width 252 height 38
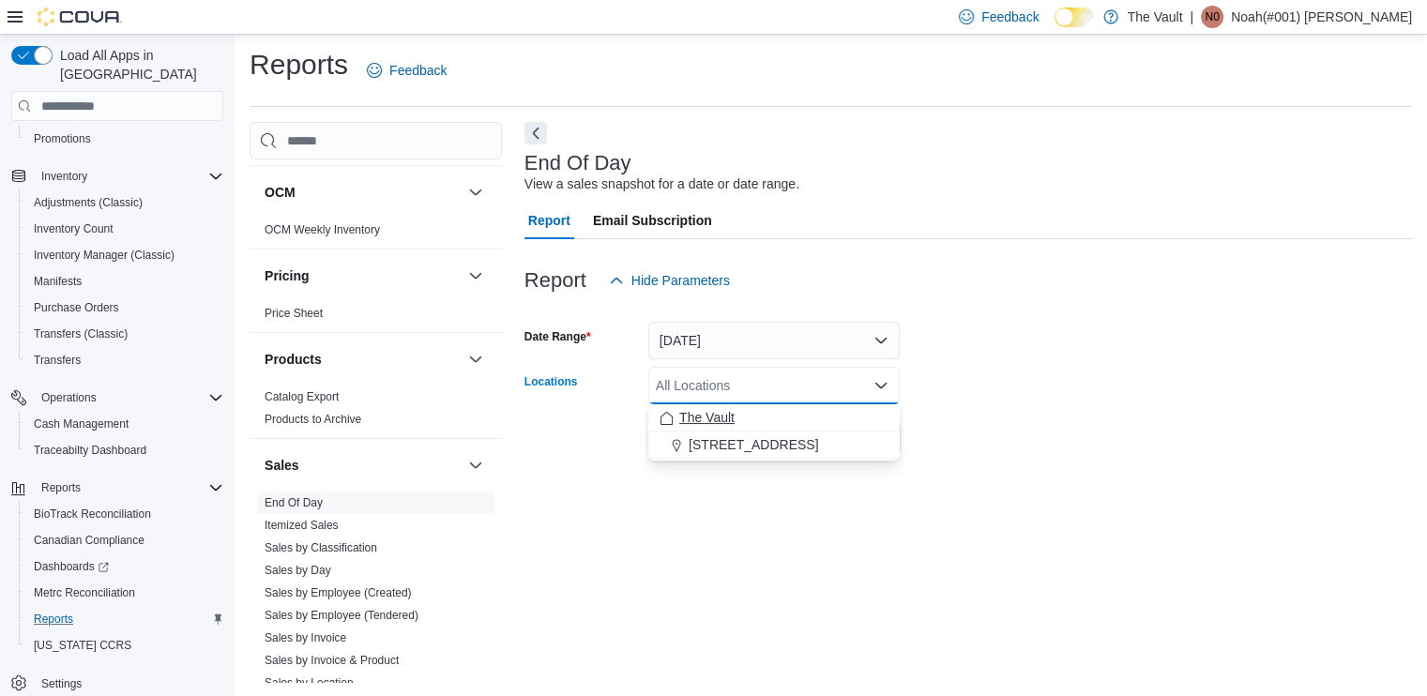
click at [699, 412] on span "The Vault" at bounding box center [706, 417] width 55 height 19
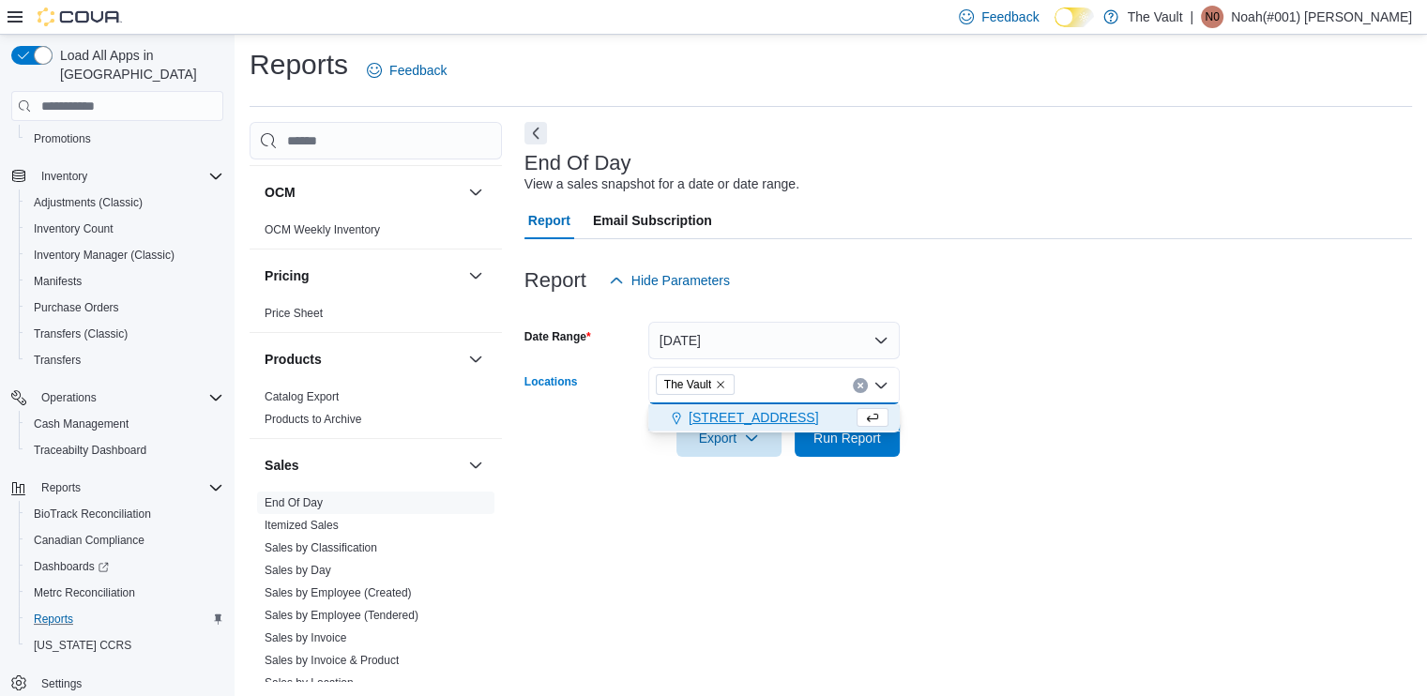
click at [699, 412] on span "[STREET_ADDRESS]" at bounding box center [754, 417] width 130 height 19
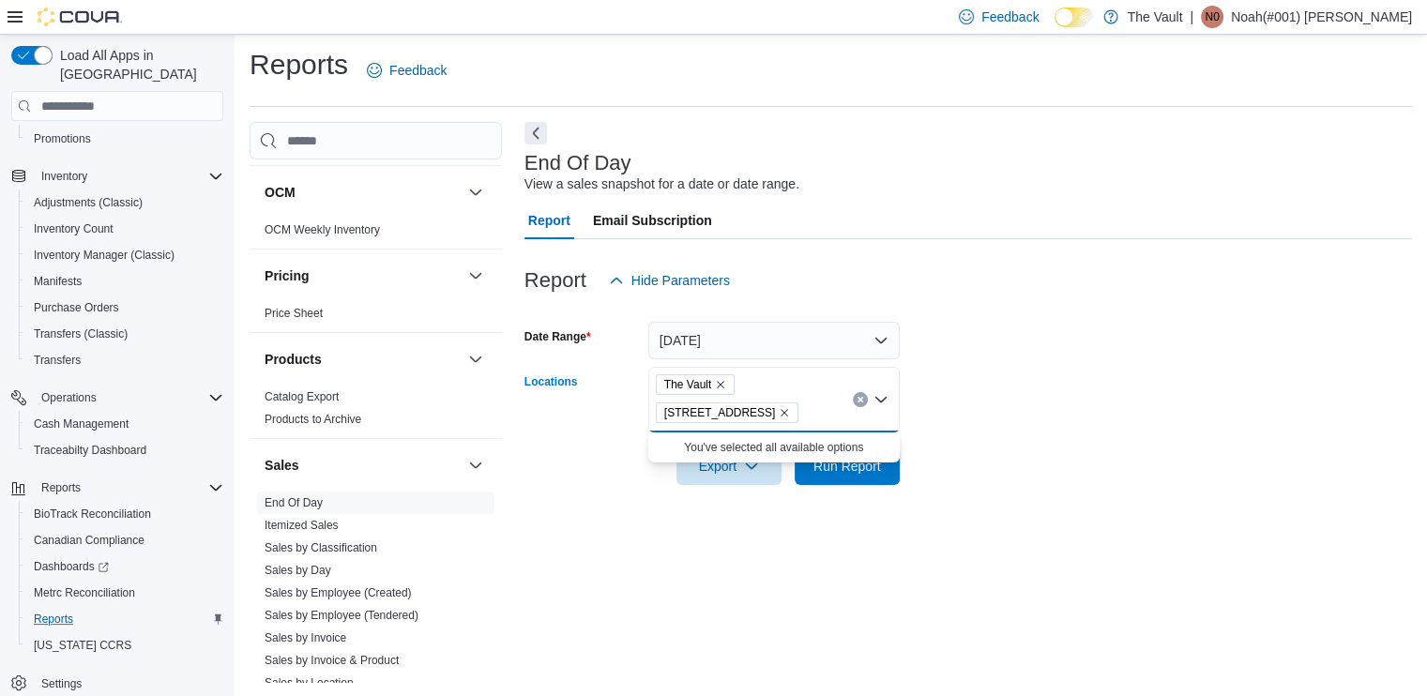
click at [887, 550] on div "End Of Day View a sales snapshot for a date or date range. Report Email Subscri…" at bounding box center [969, 402] width 888 height 560
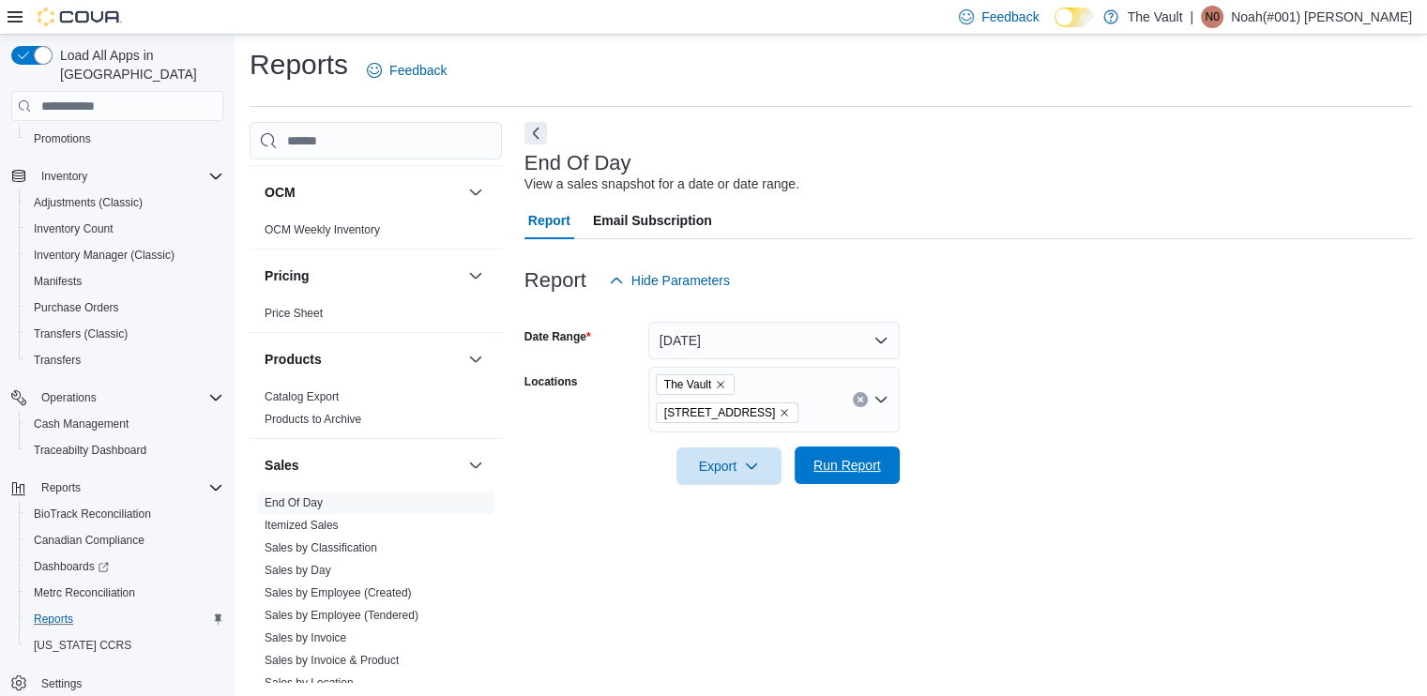
click at [850, 465] on span "Run Report" at bounding box center [848, 465] width 68 height 19
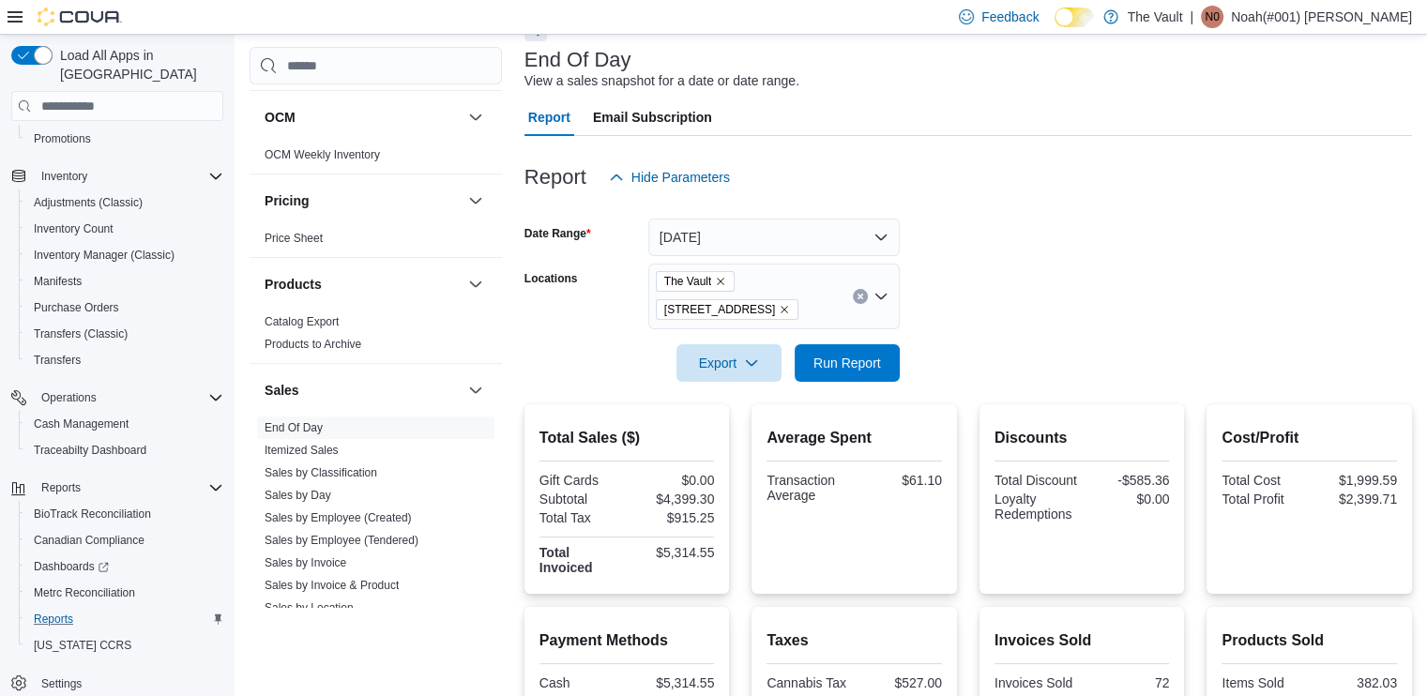
scroll to position [285, 0]
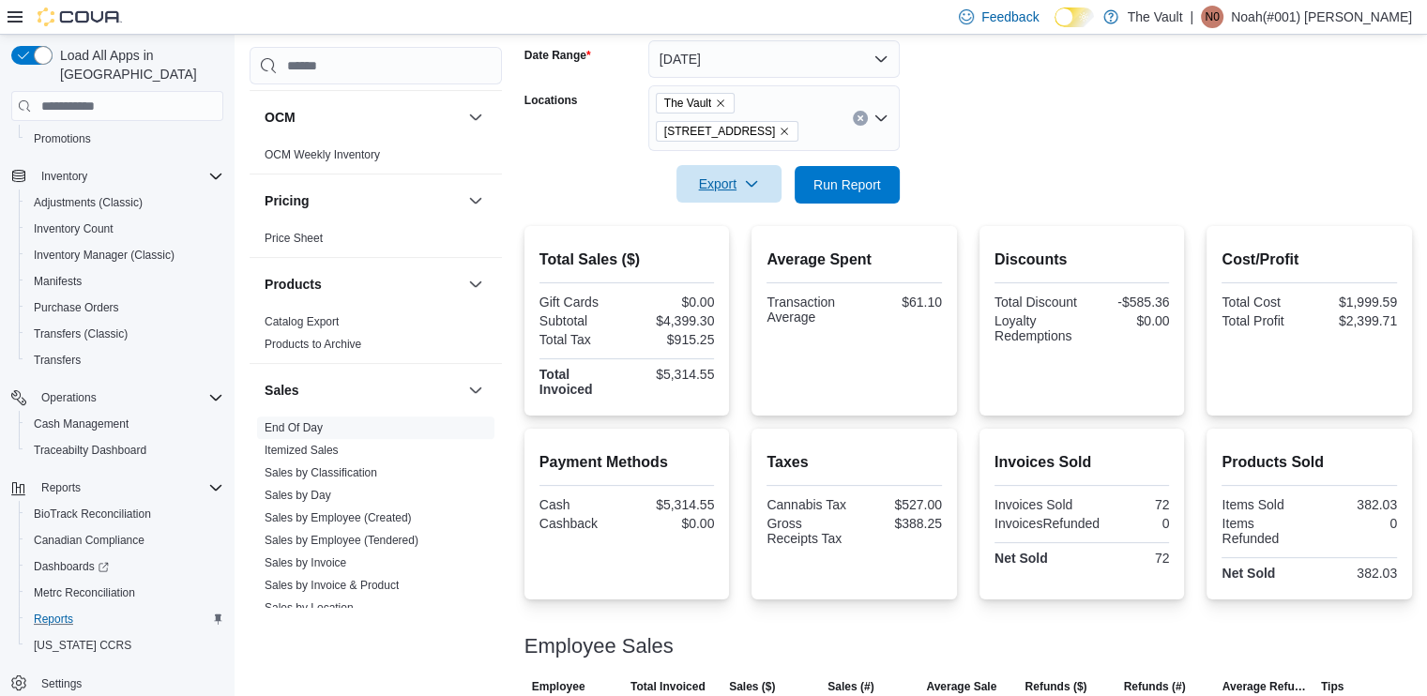
click at [755, 191] on icon "button" at bounding box center [751, 183] width 15 height 15
click at [745, 263] on span "Export to Pdf" at bounding box center [732, 259] width 84 height 15
